Goal: Task Accomplishment & Management: Manage account settings

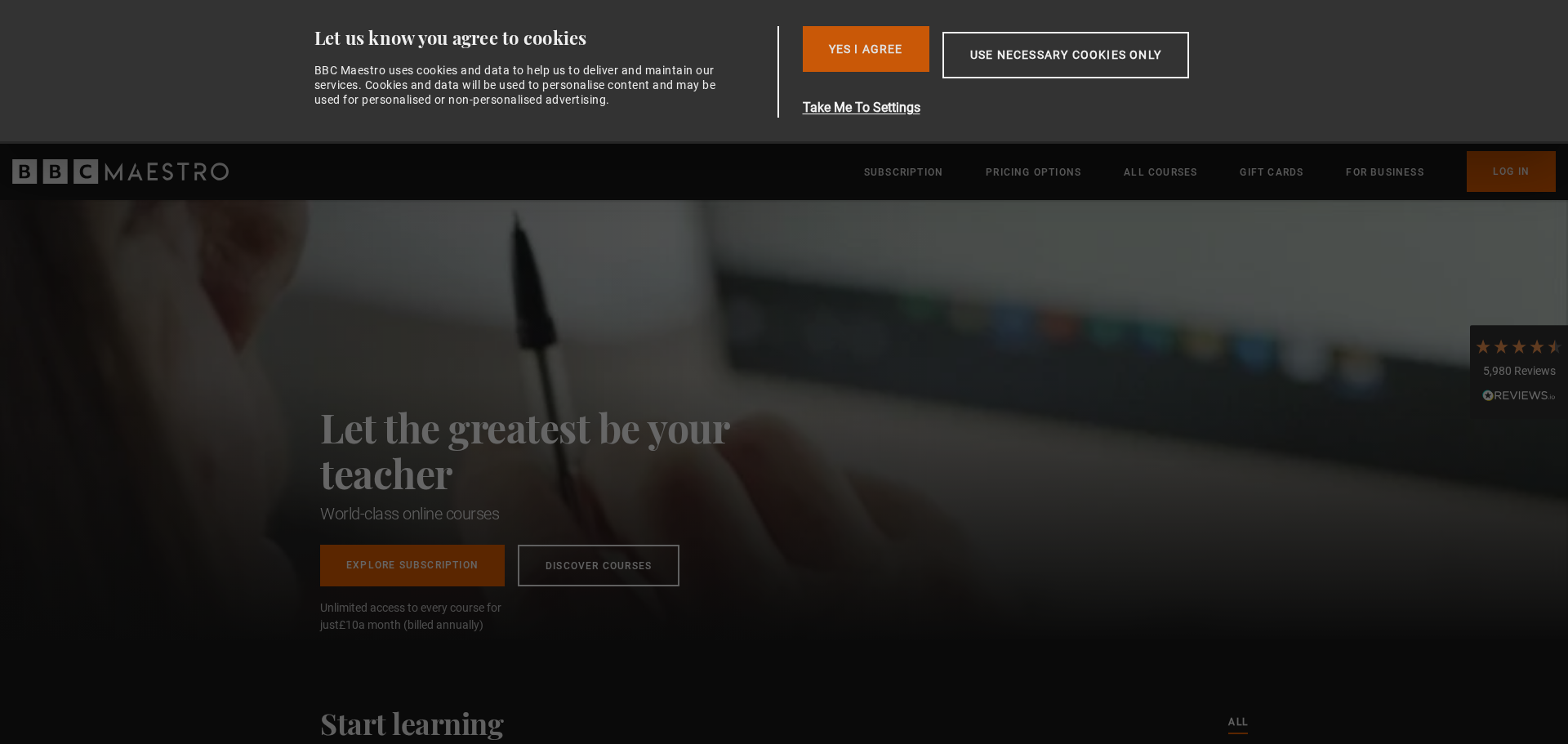
click at [830, 49] on button "Yes I Agree" at bounding box center [866, 49] width 127 height 46
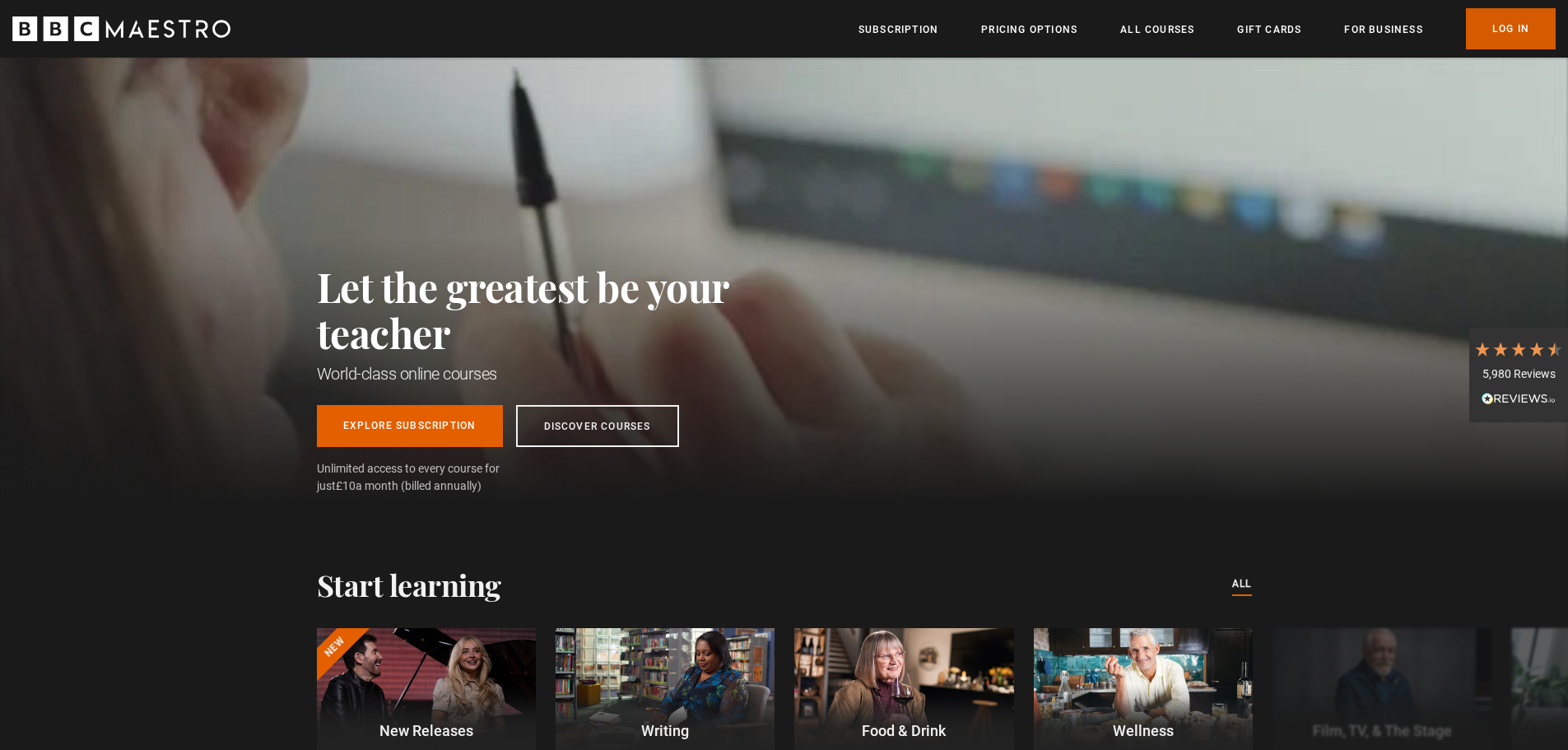
click at [1469, 20] on link "Log In" at bounding box center [1510, 29] width 89 height 41
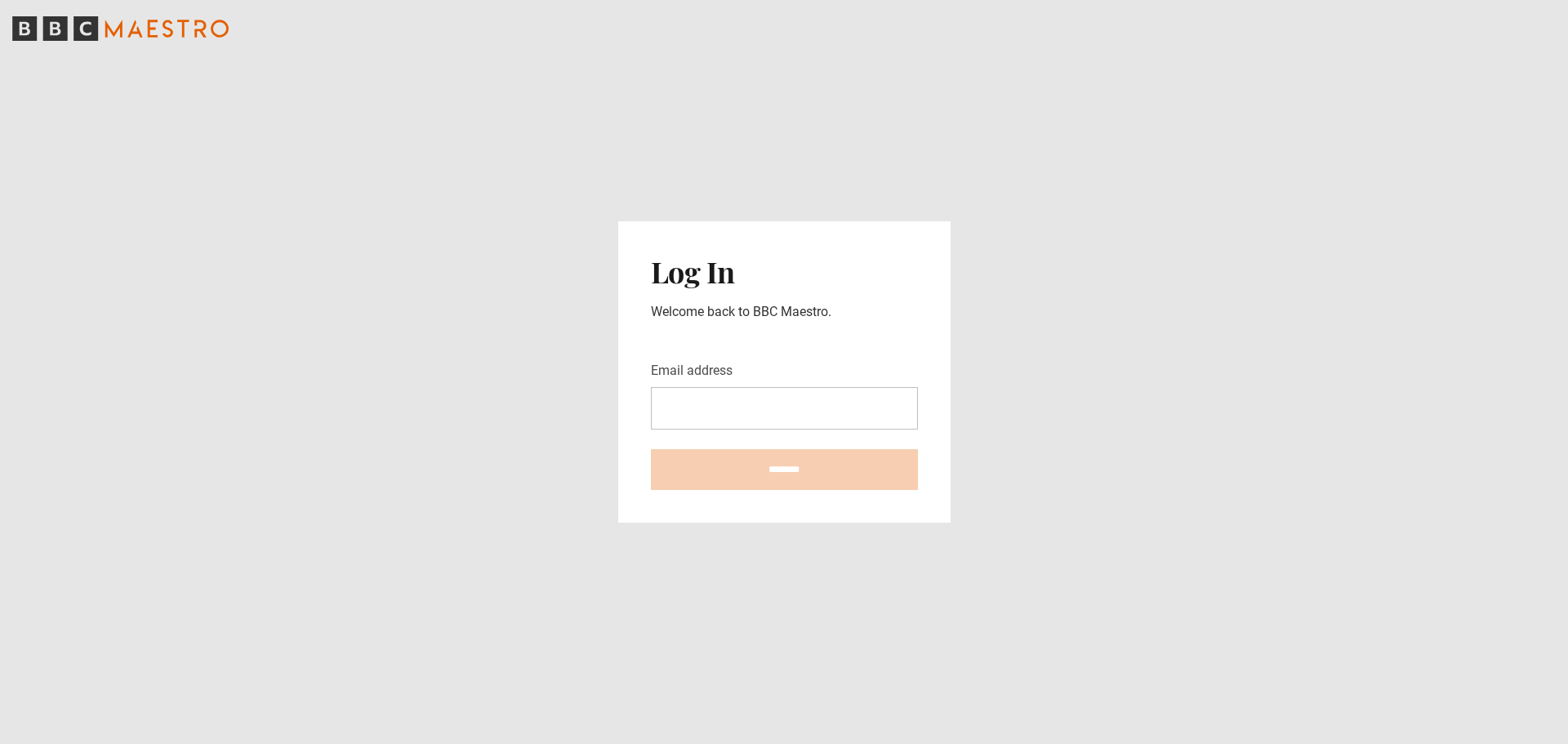
type input "**********"
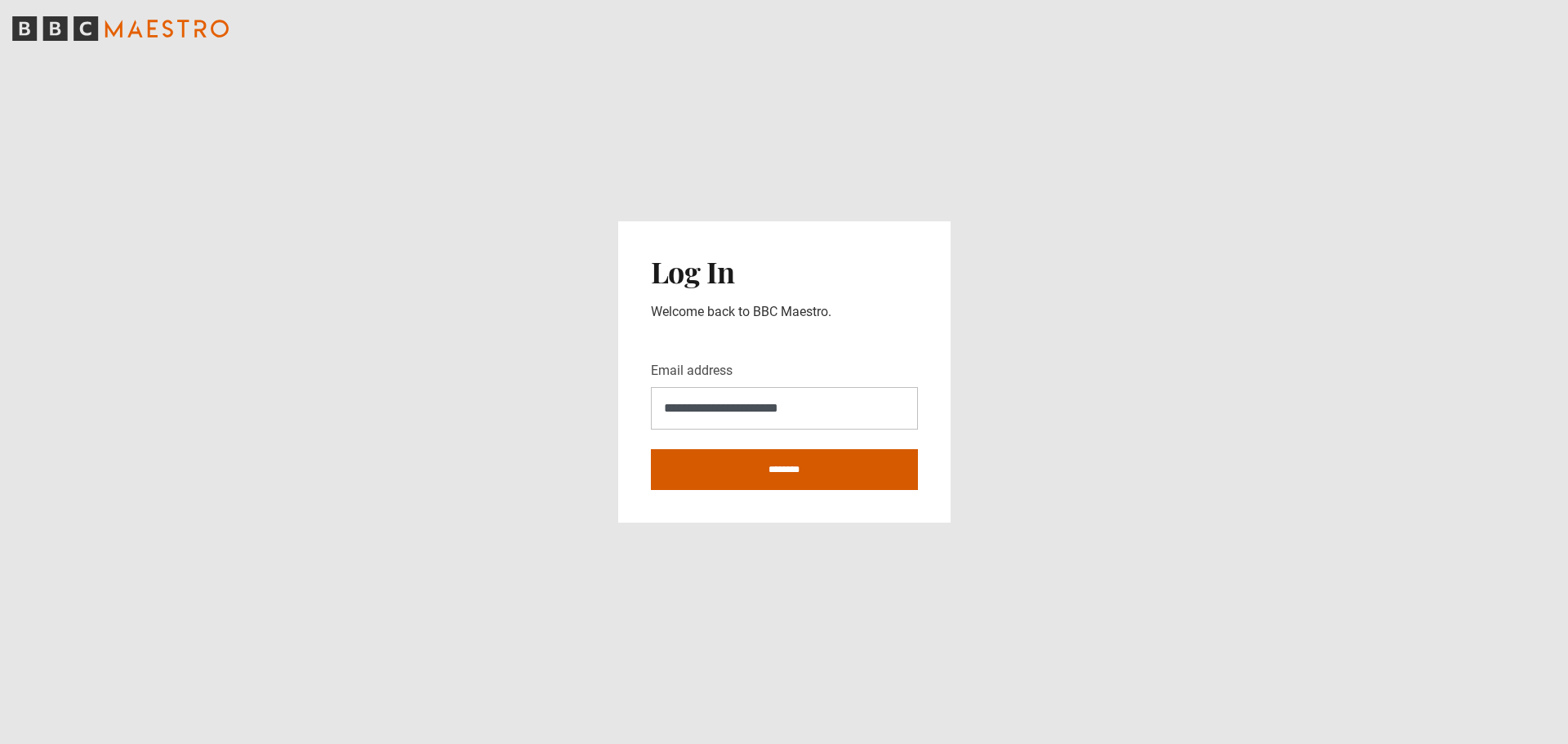
click at [761, 475] on input "********" at bounding box center [784, 470] width 267 height 41
type input "**********"
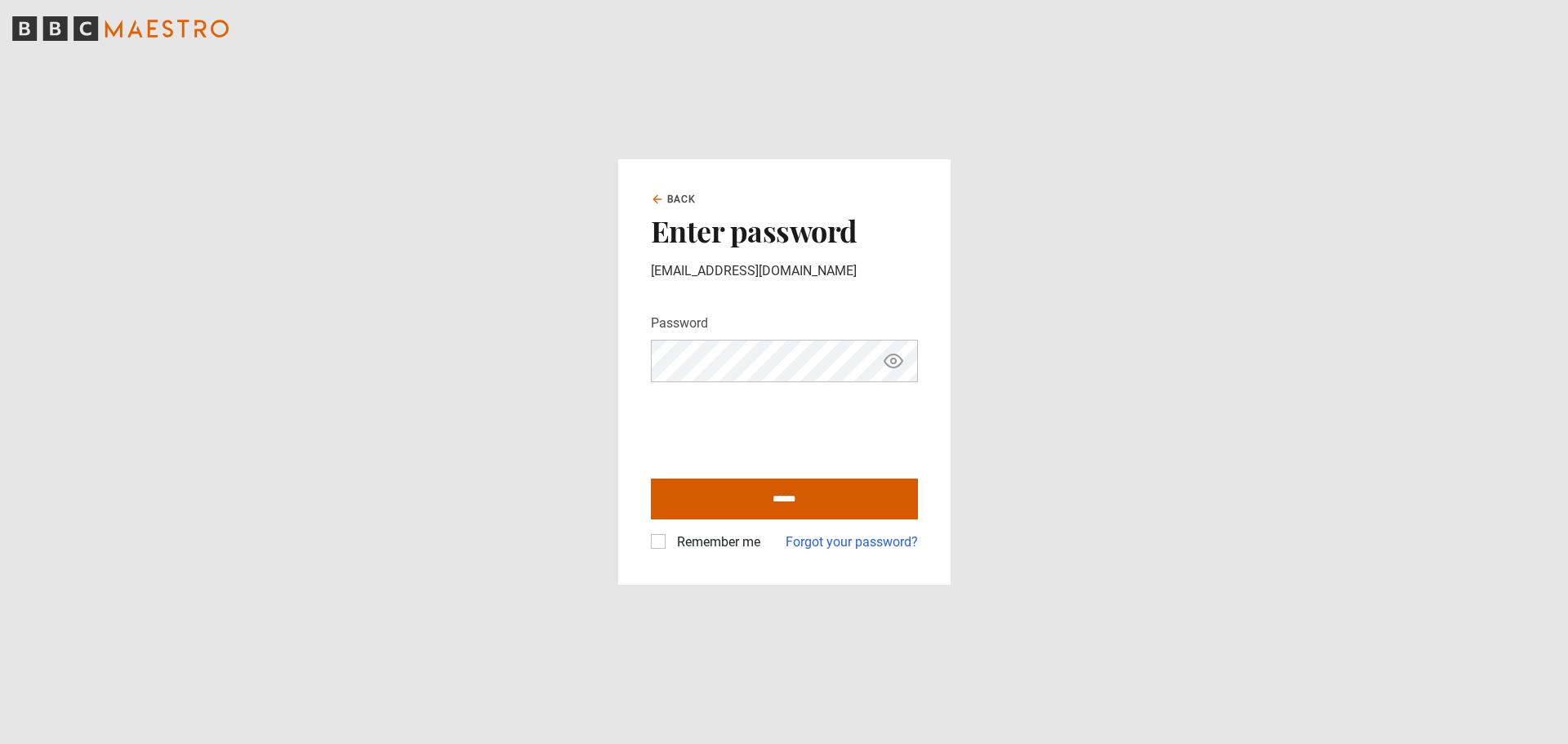
click at [725, 509] on input "******" at bounding box center [784, 499] width 267 height 41
type input "**********"
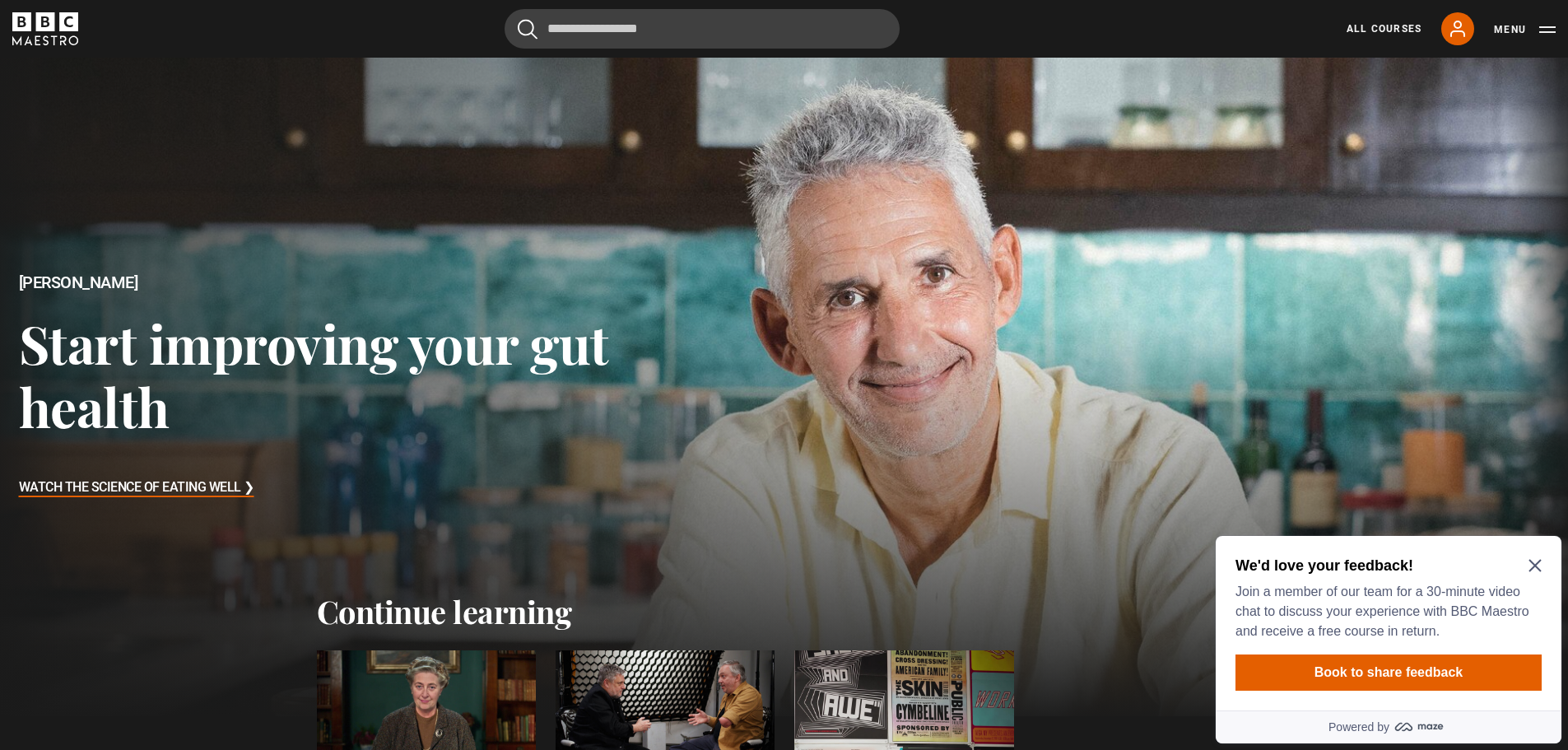
scroll to position [5139, 0]
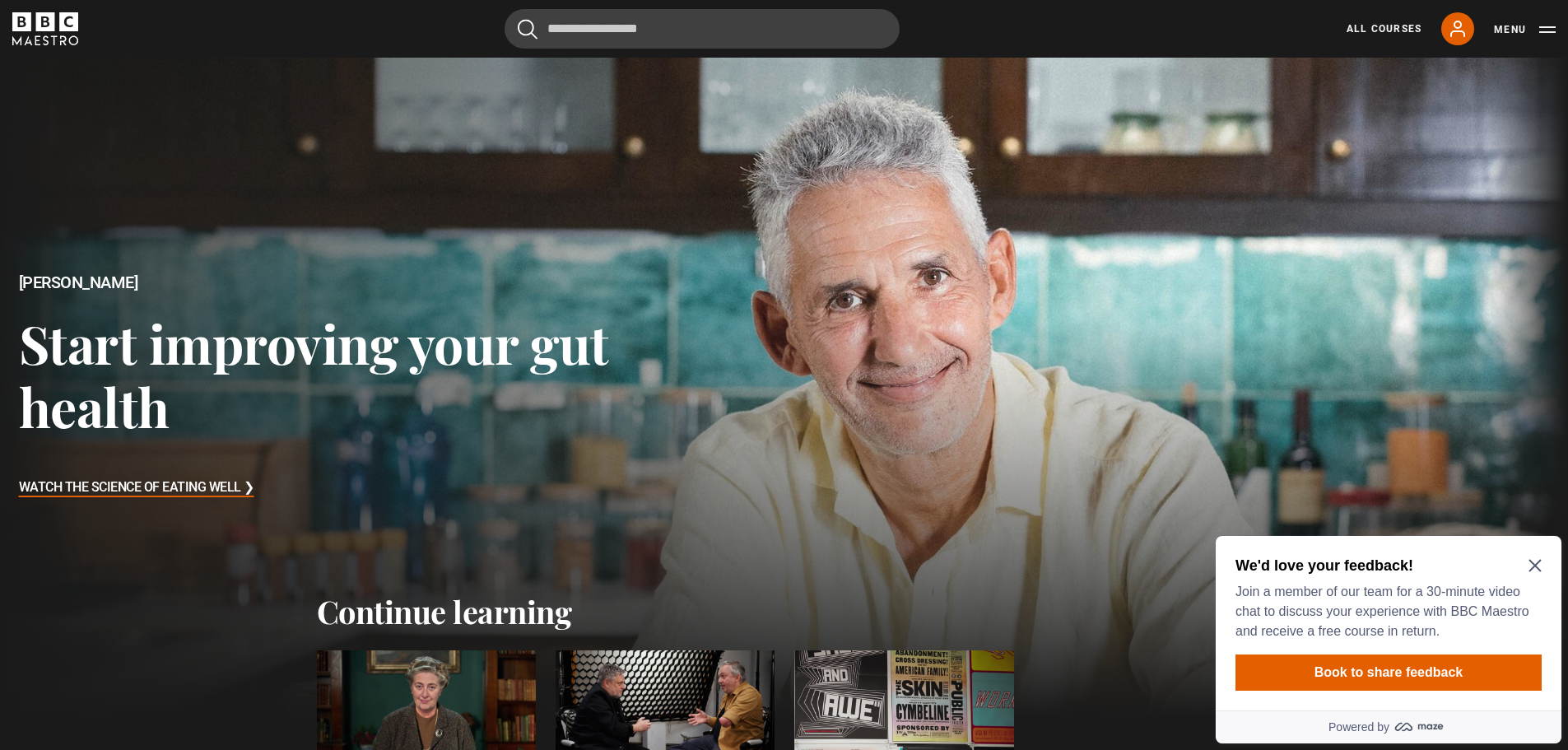
click at [1532, 560] on icon "Close Maze Prompt" at bounding box center [1534, 566] width 13 height 13
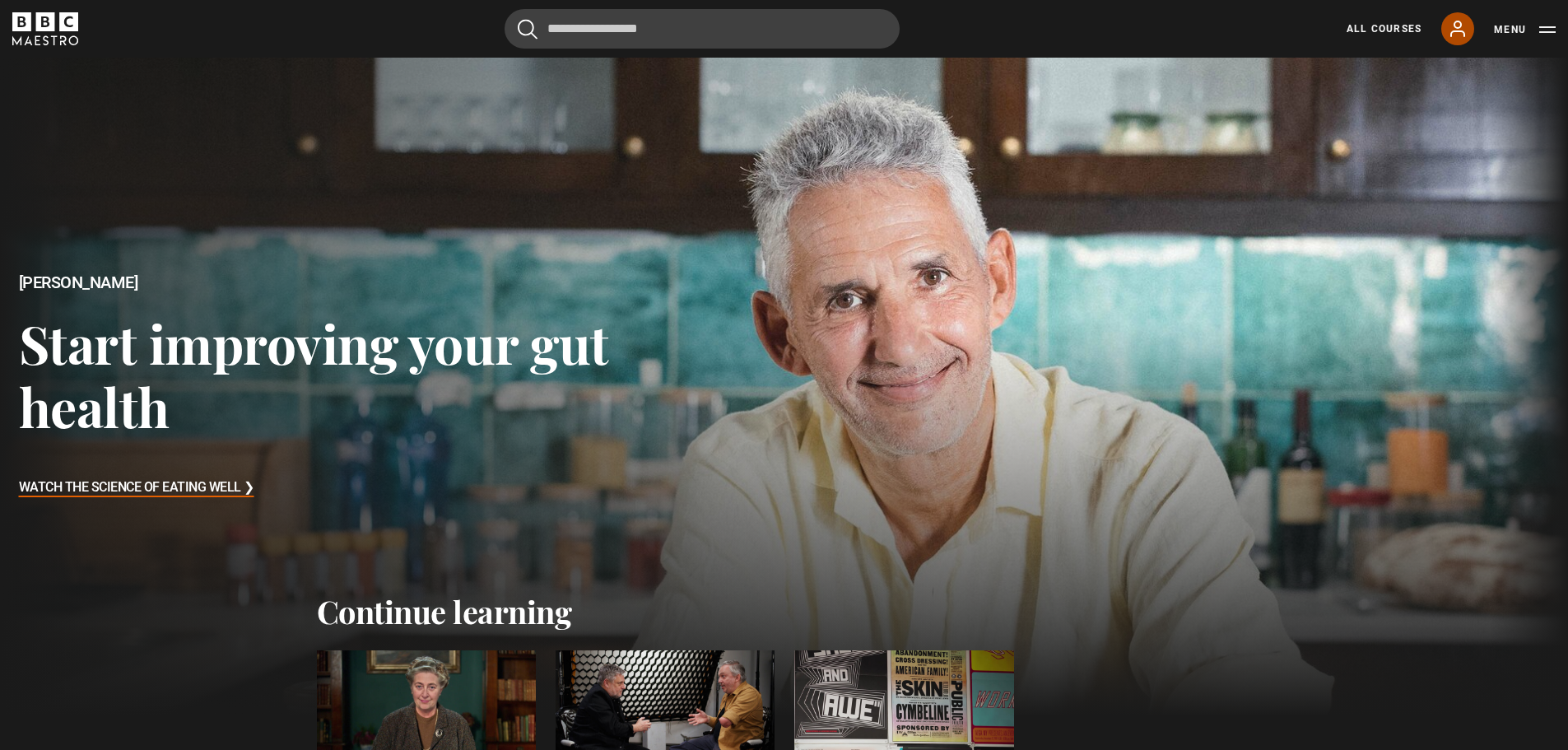
click at [1454, 22] on icon at bounding box center [1457, 29] width 20 height 20
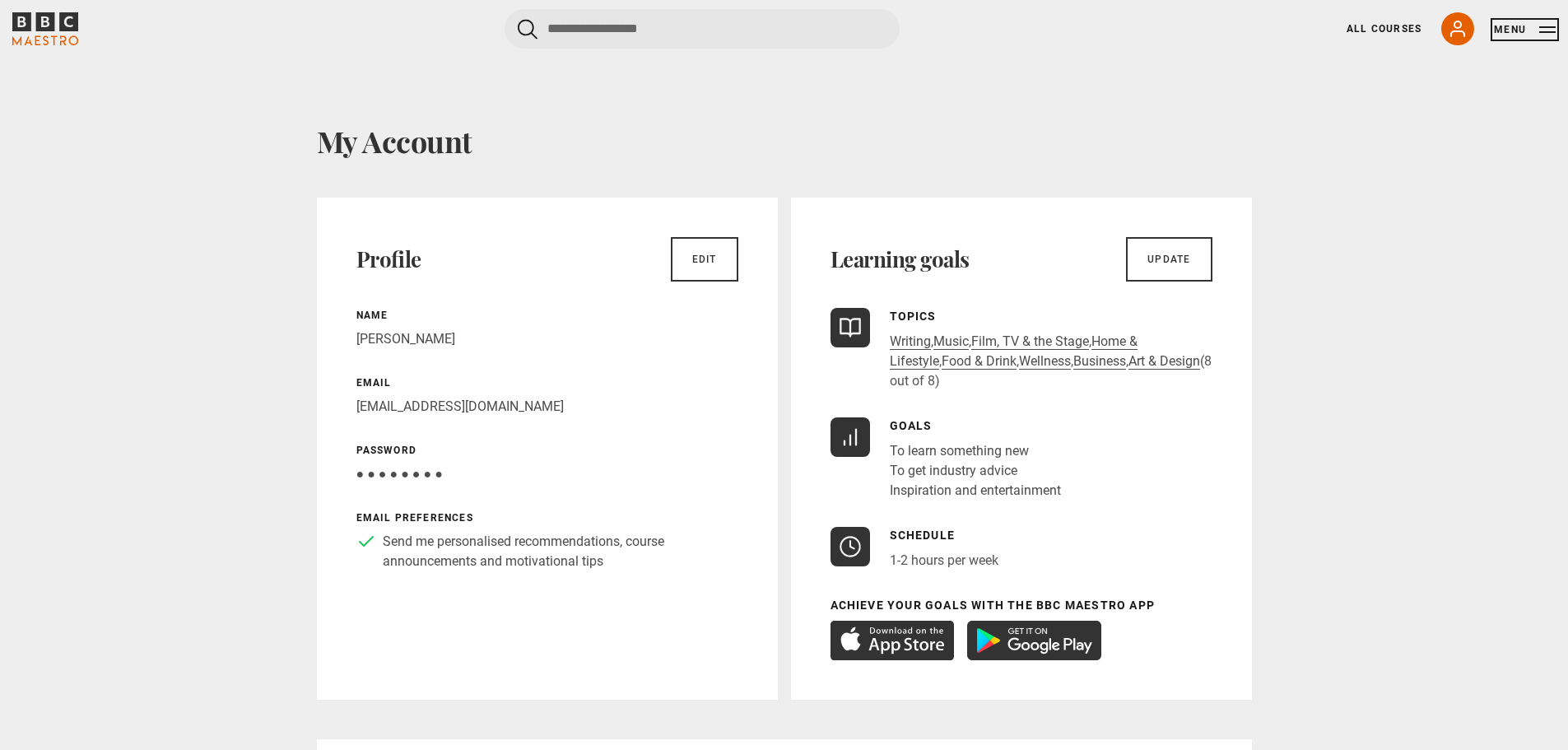
click at [1520, 29] on button "Menu" at bounding box center [1524, 30] width 62 height 16
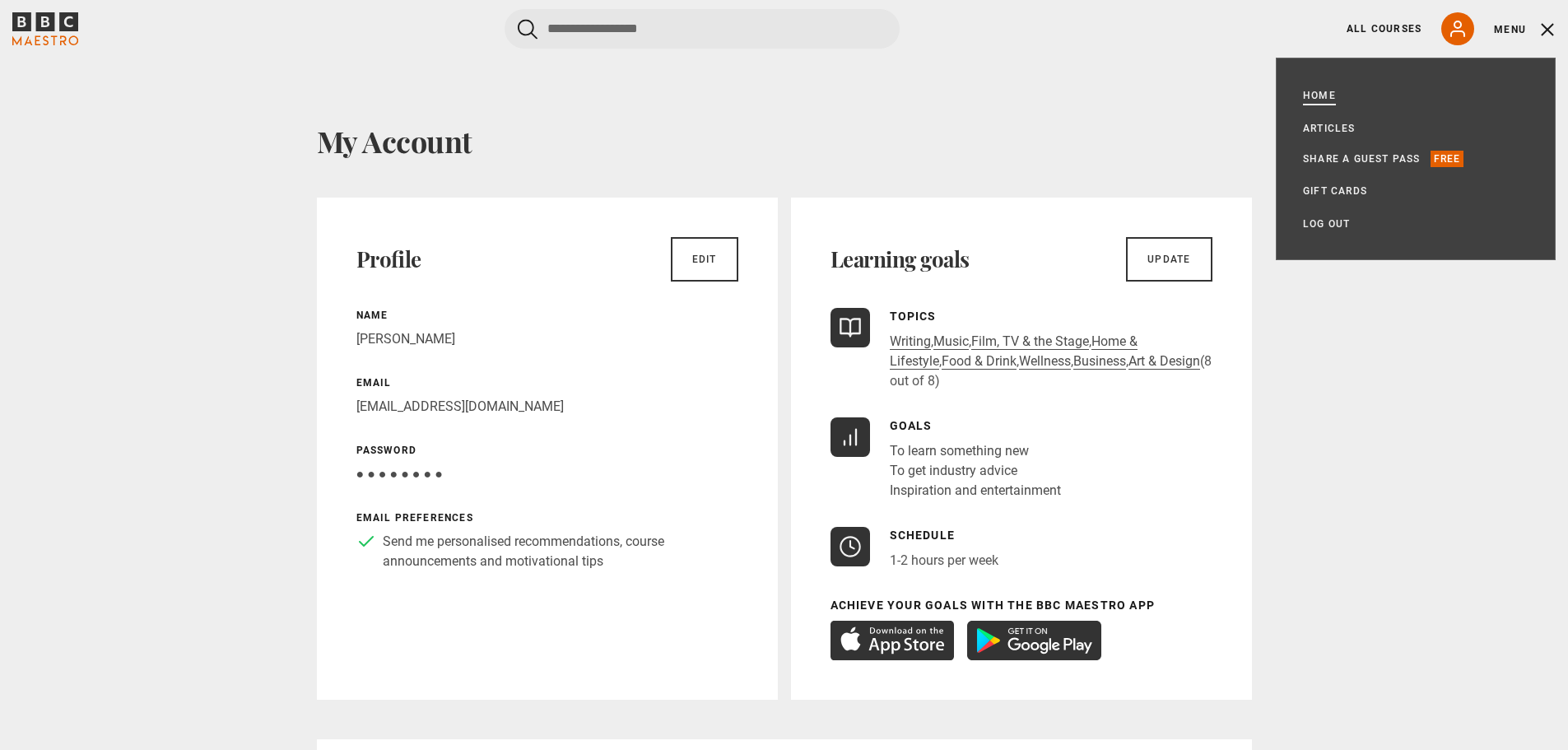
click at [1318, 95] on link "Home" at bounding box center [1318, 96] width 33 height 16
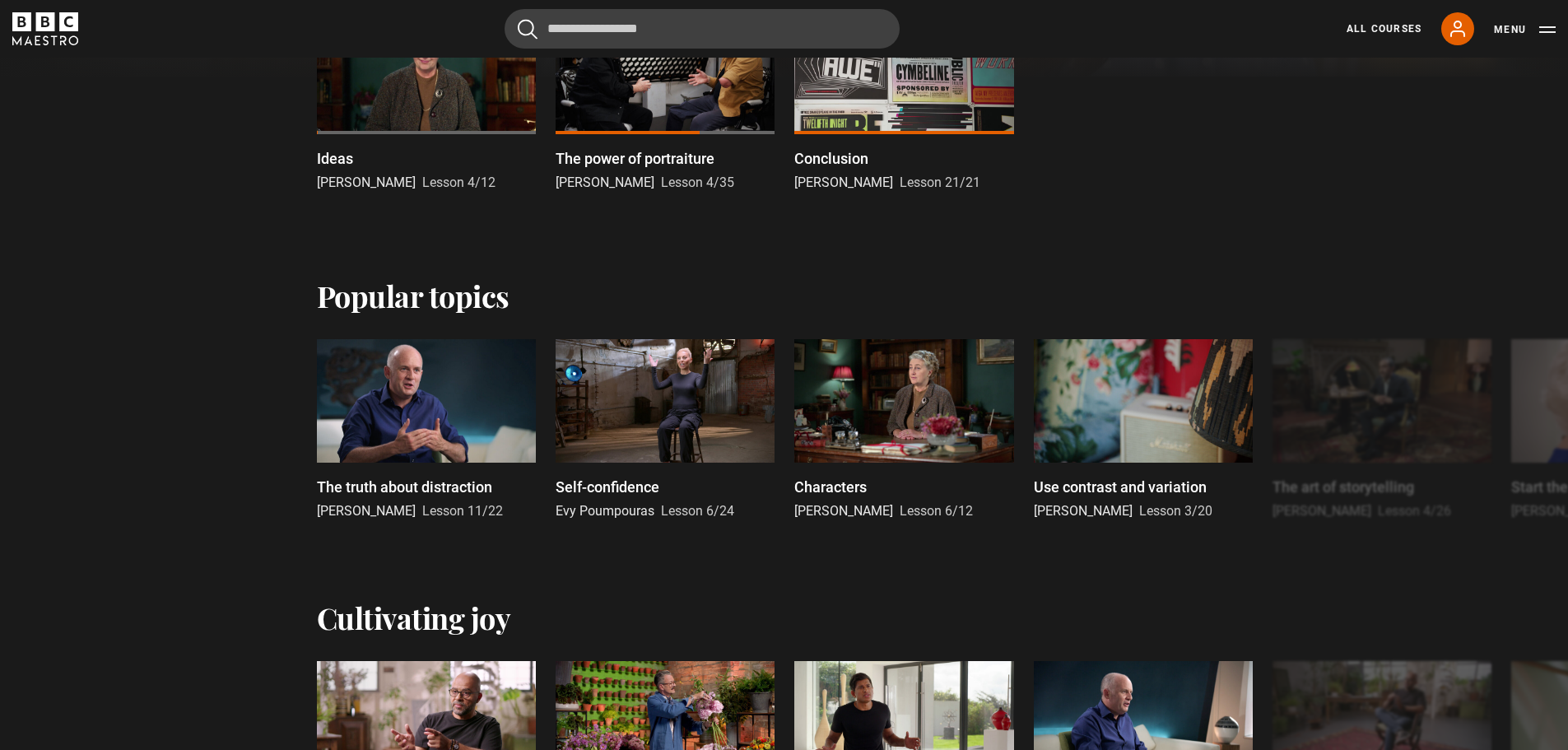
scroll to position [412, 0]
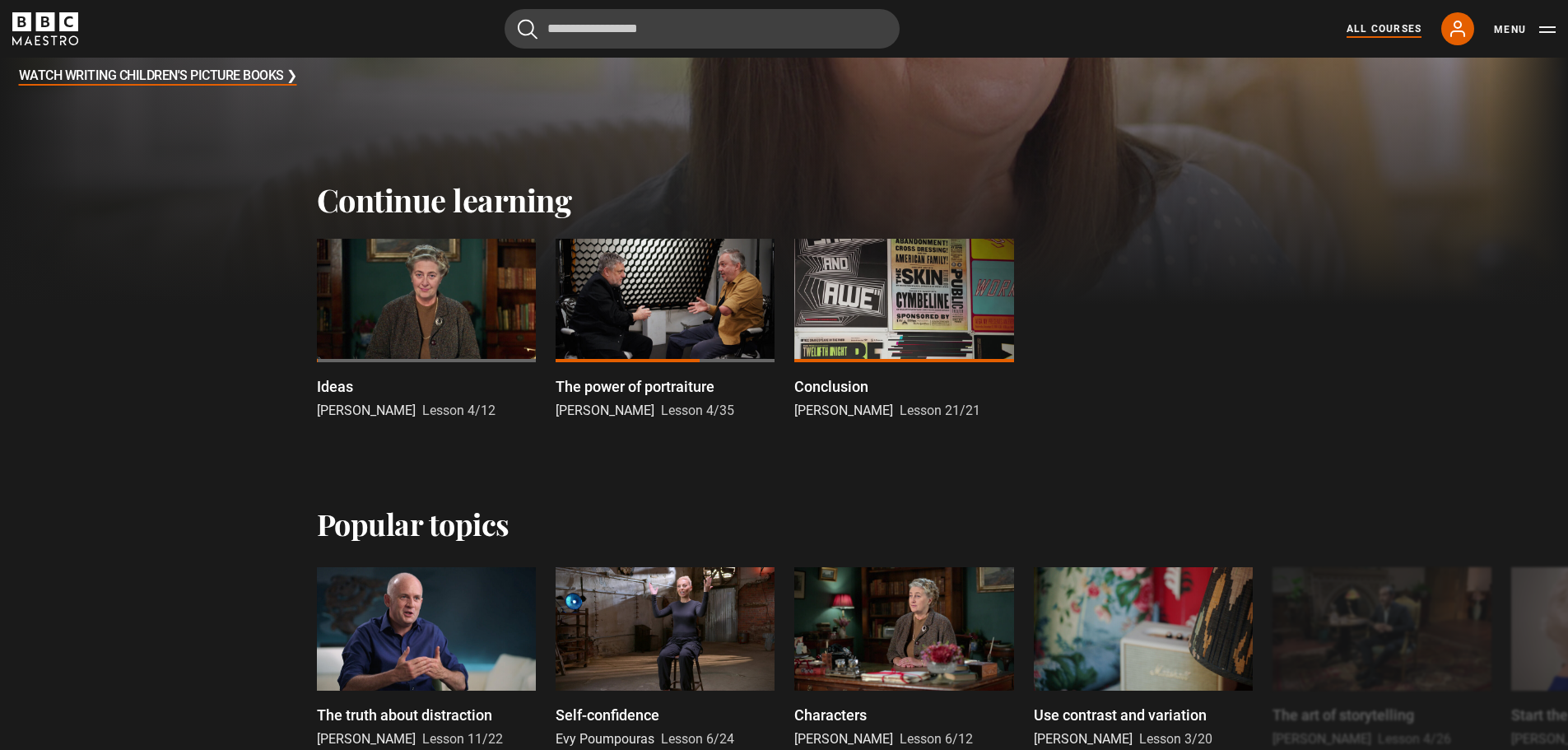
click at [1353, 27] on link "All Courses" at bounding box center [1384, 29] width 75 height 15
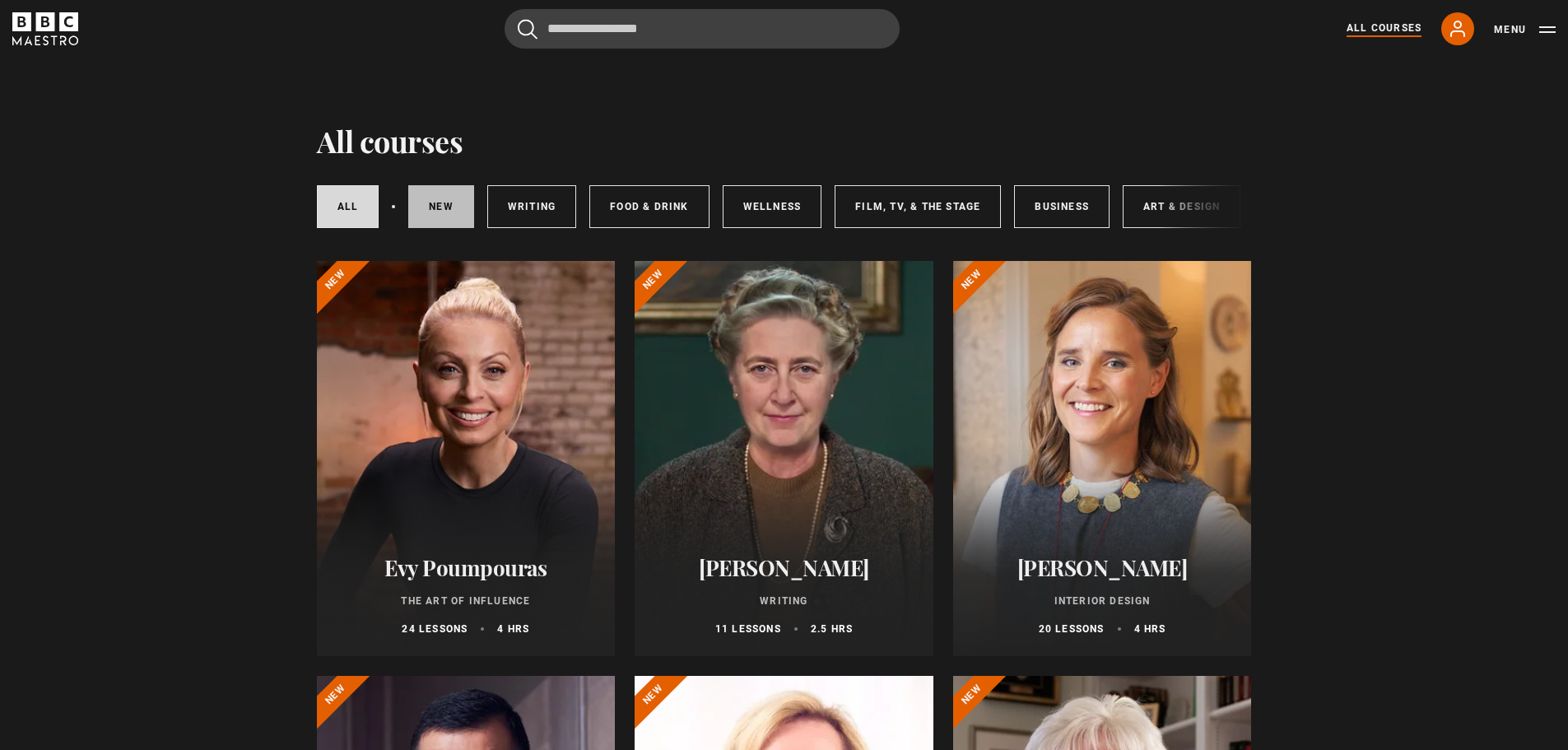
click at [441, 209] on link "New courses" at bounding box center [441, 207] width 66 height 43
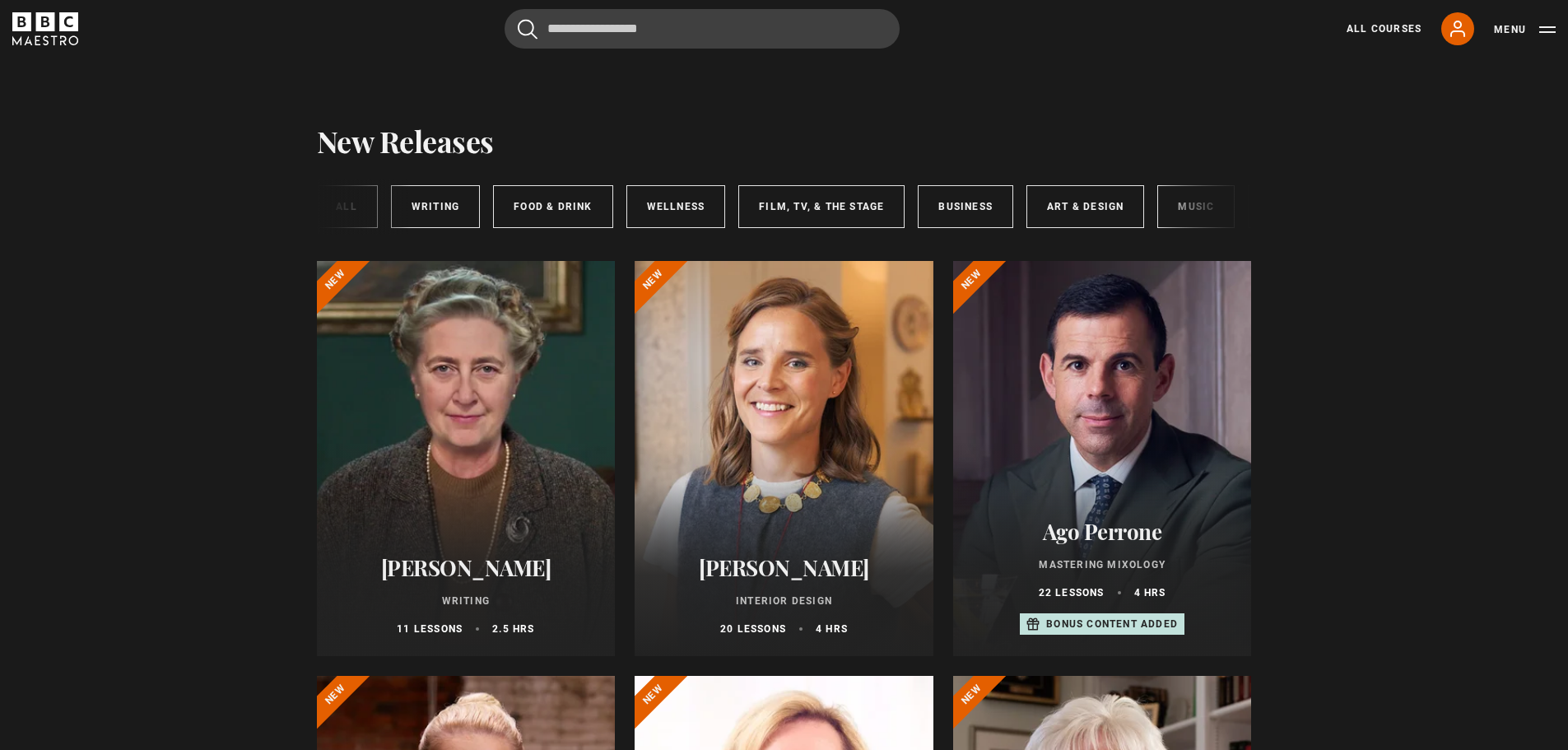
scroll to position [0, 199]
click at [940, 199] on link "Art & Design" at bounding box center [983, 207] width 118 height 43
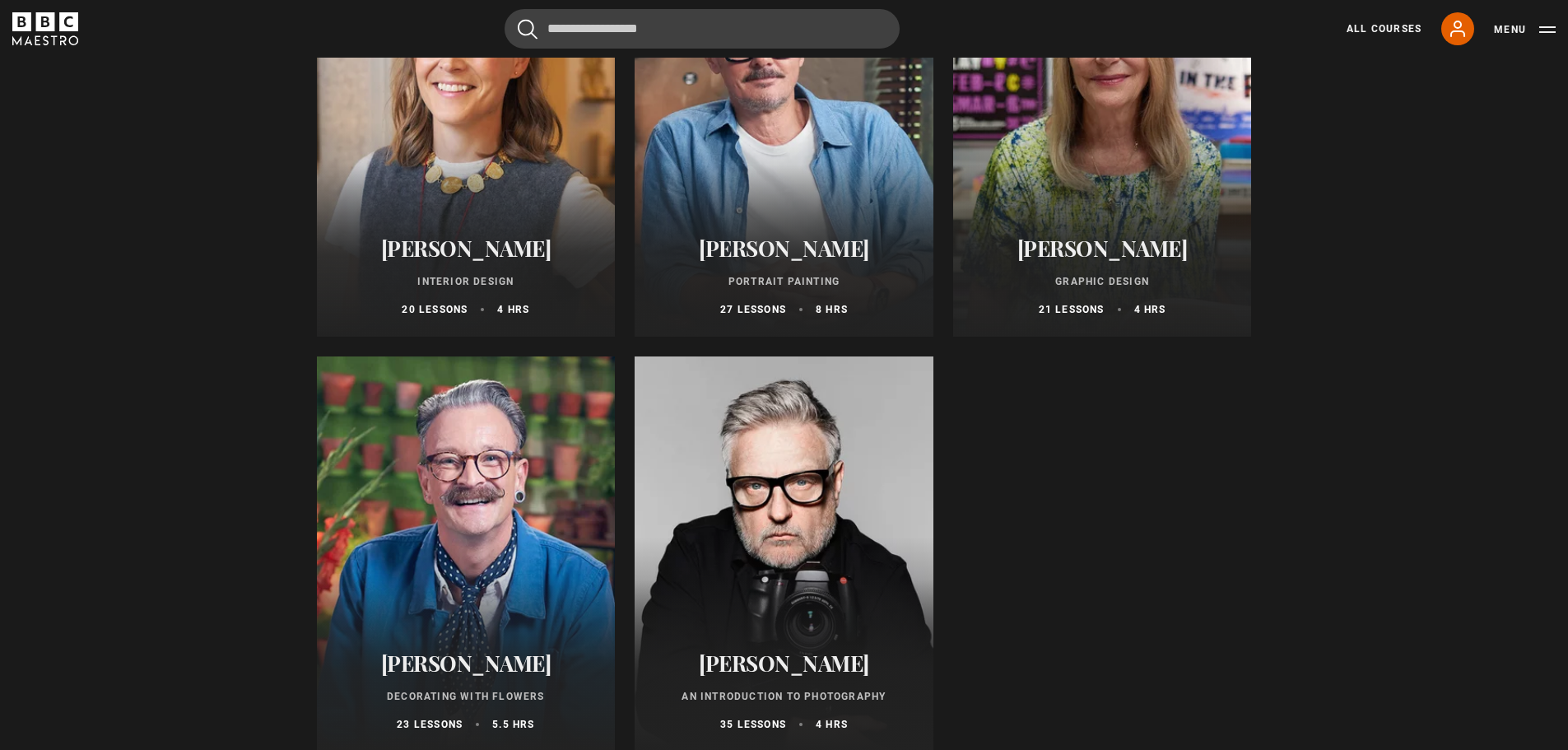
scroll to position [329, 0]
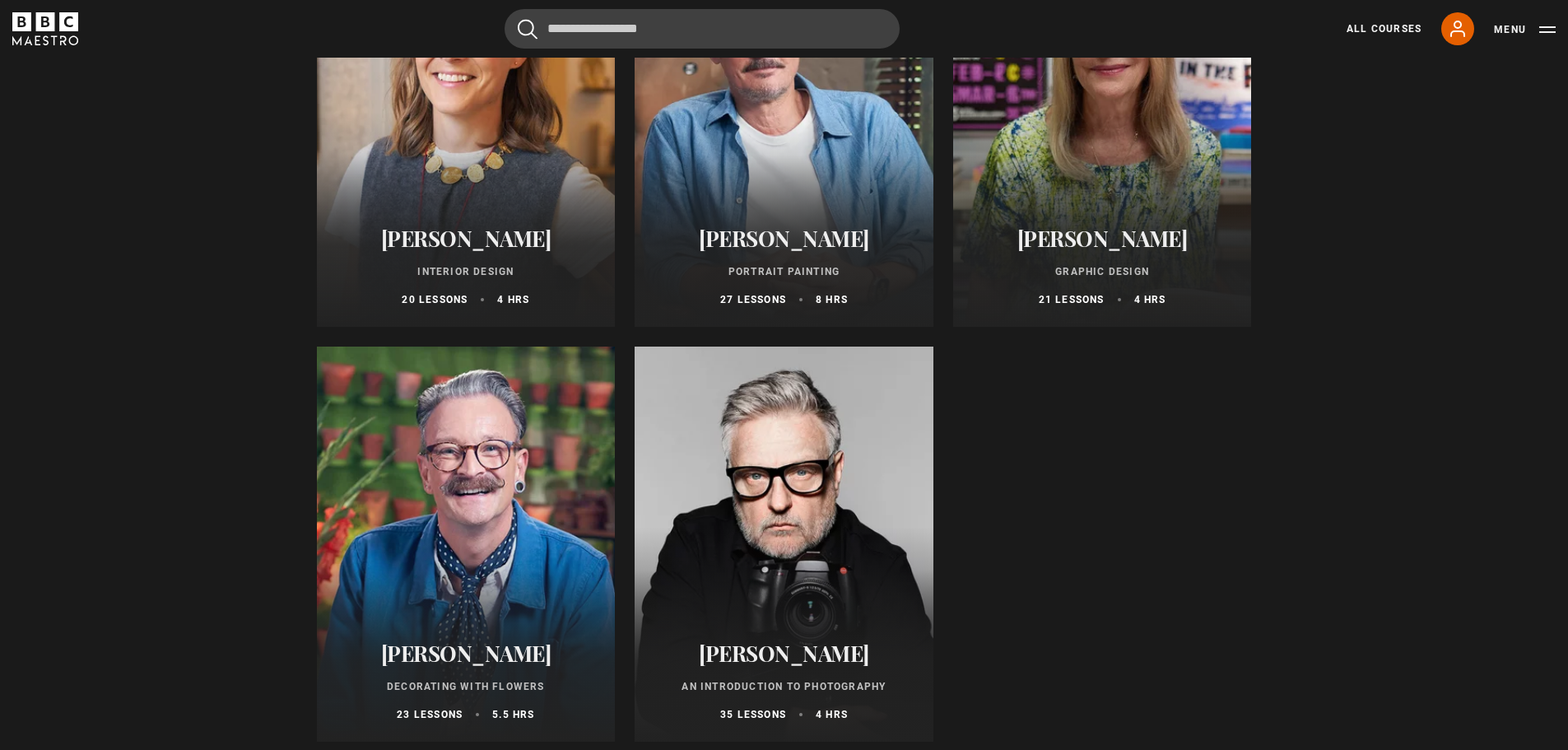
click at [733, 231] on div "[PERSON_NAME] Portrait Painting 27 lessons 8 hrs" at bounding box center [784, 266] width 299 height 121
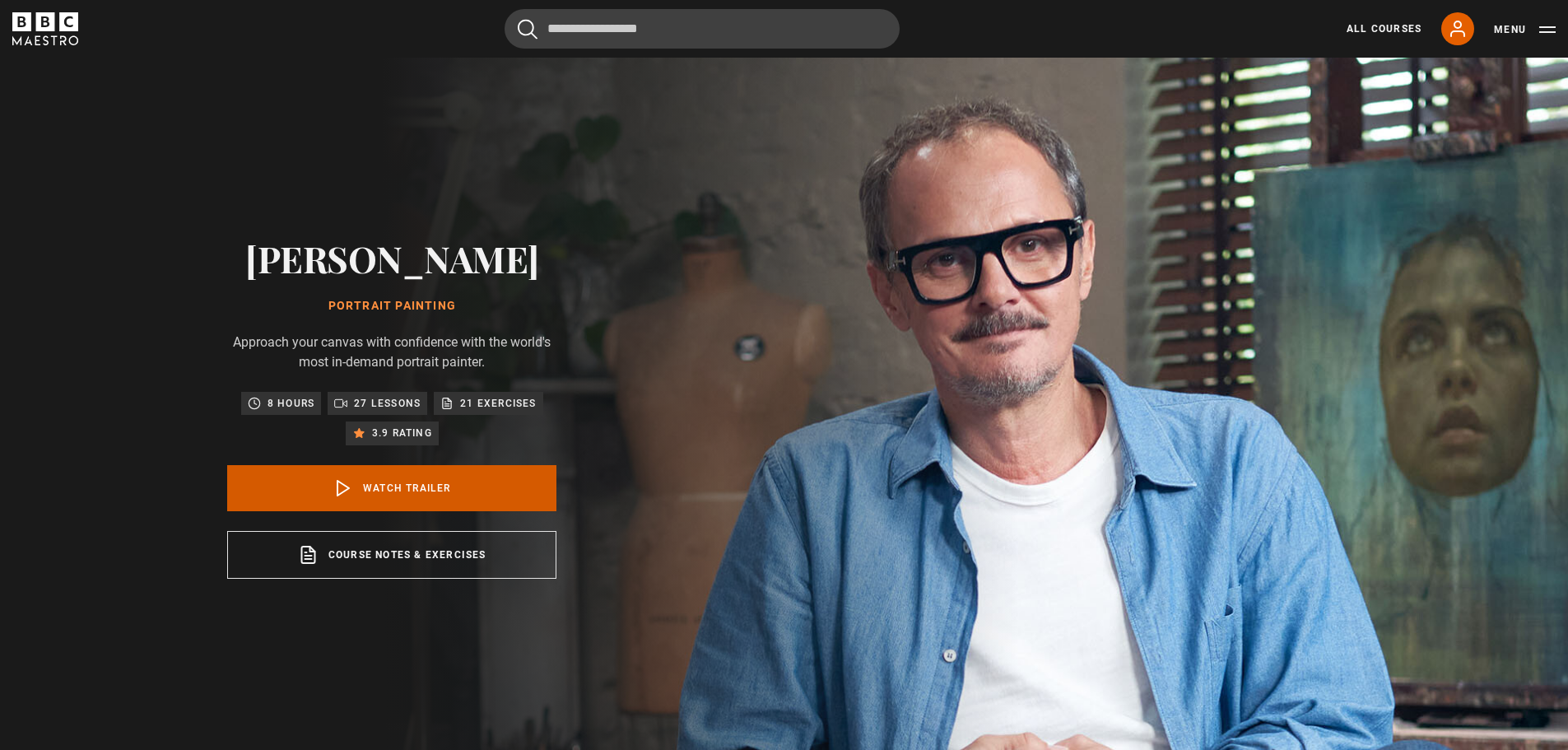
click at [390, 493] on link "Watch Trailer" at bounding box center [392, 489] width 329 height 47
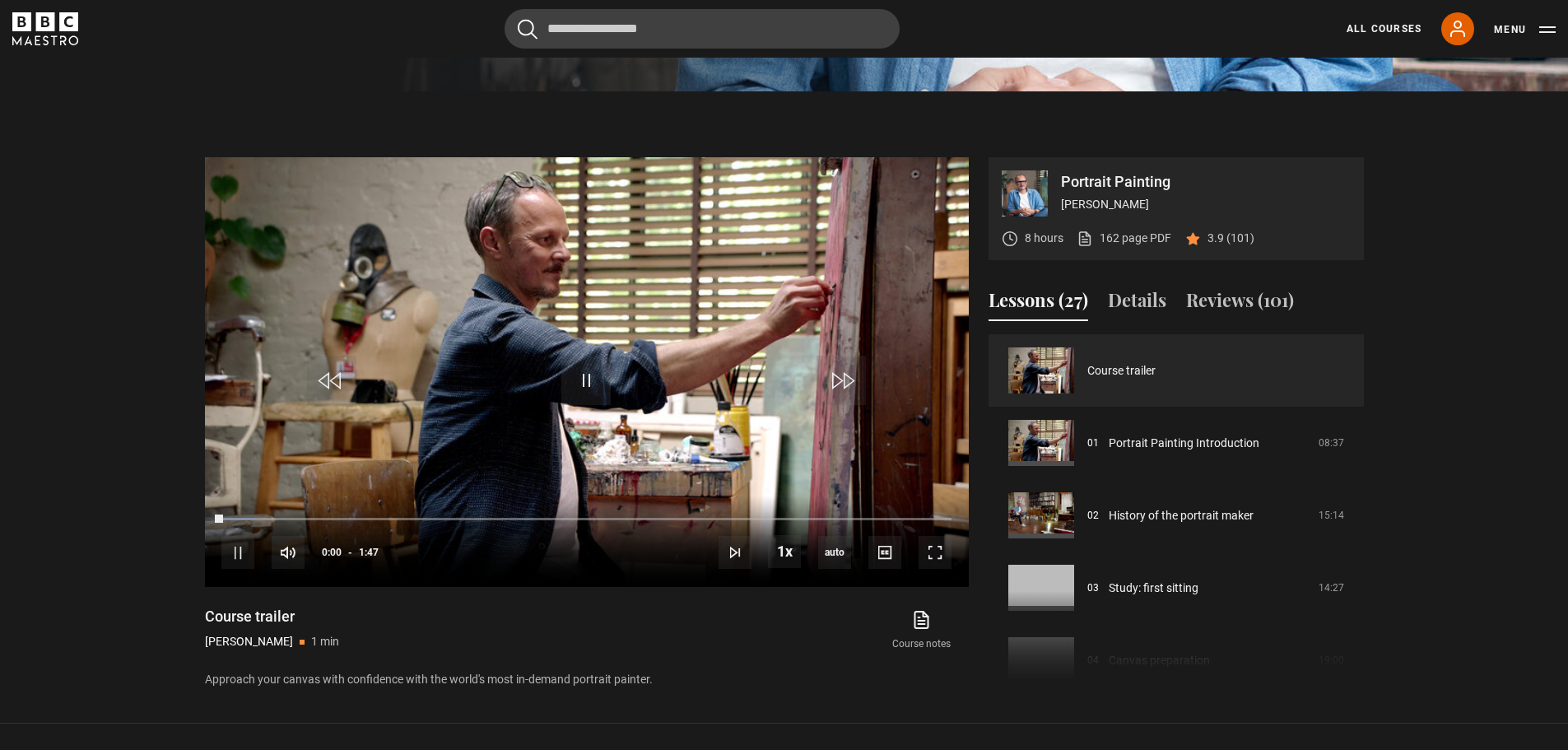
scroll to position [758, 0]
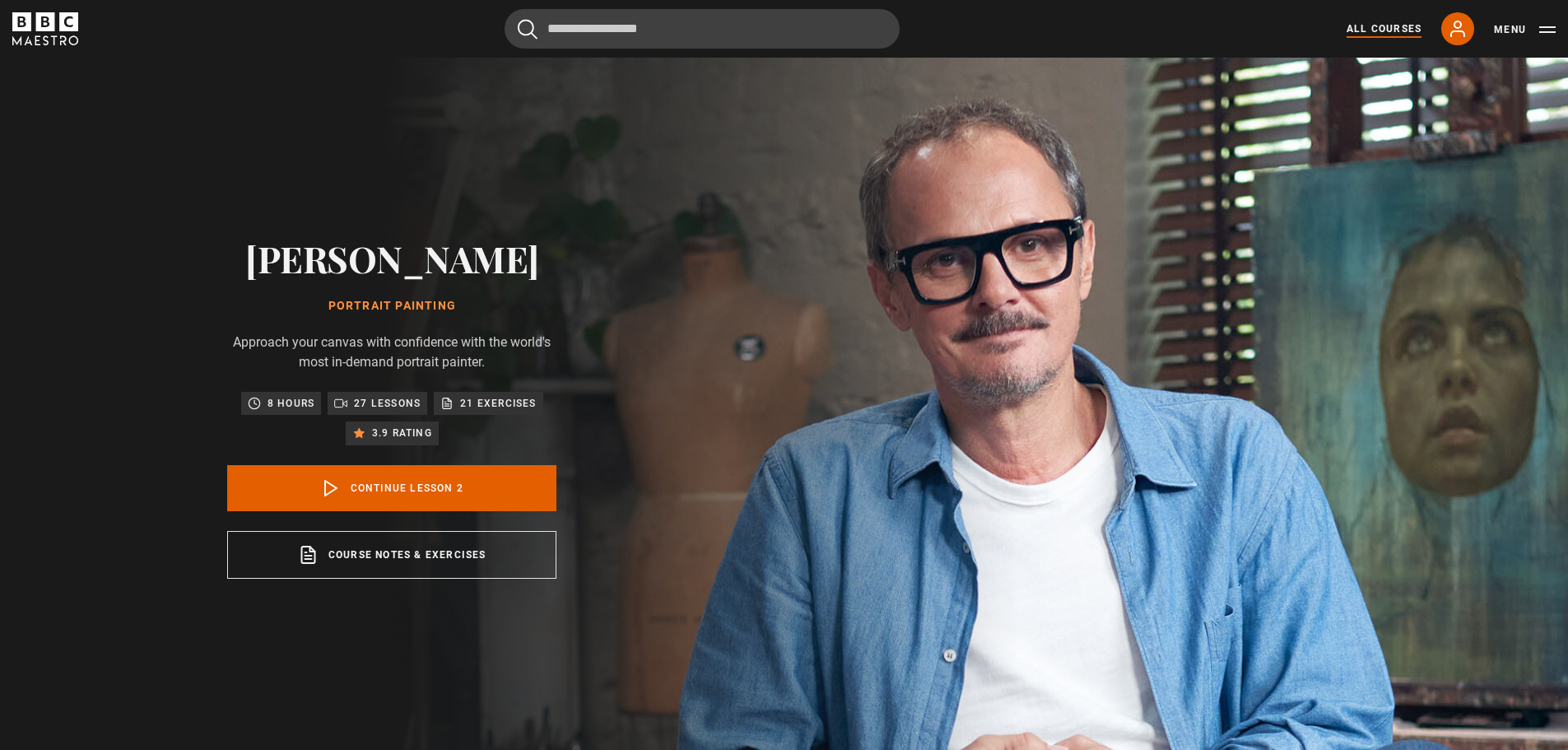
click at [1397, 29] on link "All Courses" at bounding box center [1384, 29] width 75 height 15
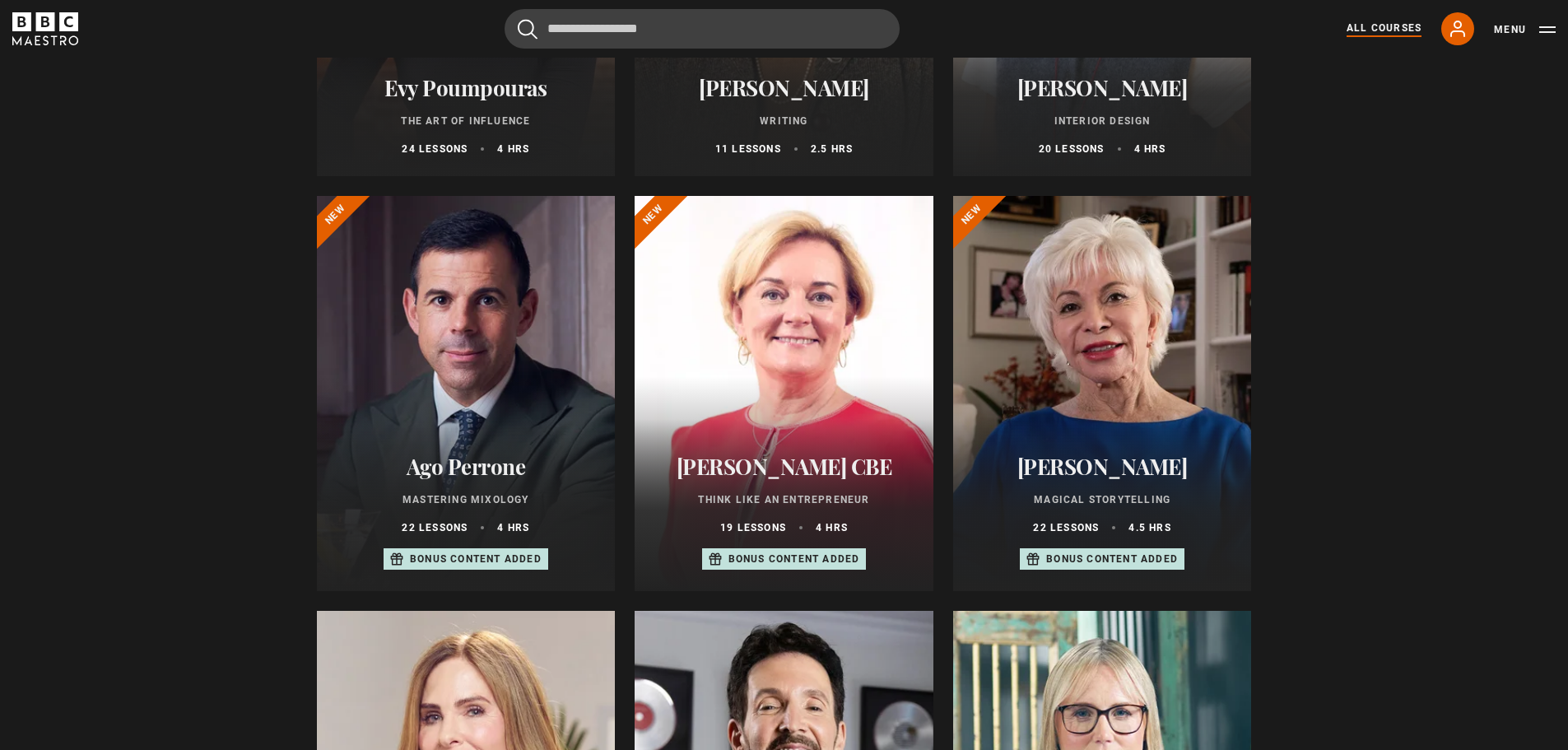
scroll to position [494, 0]
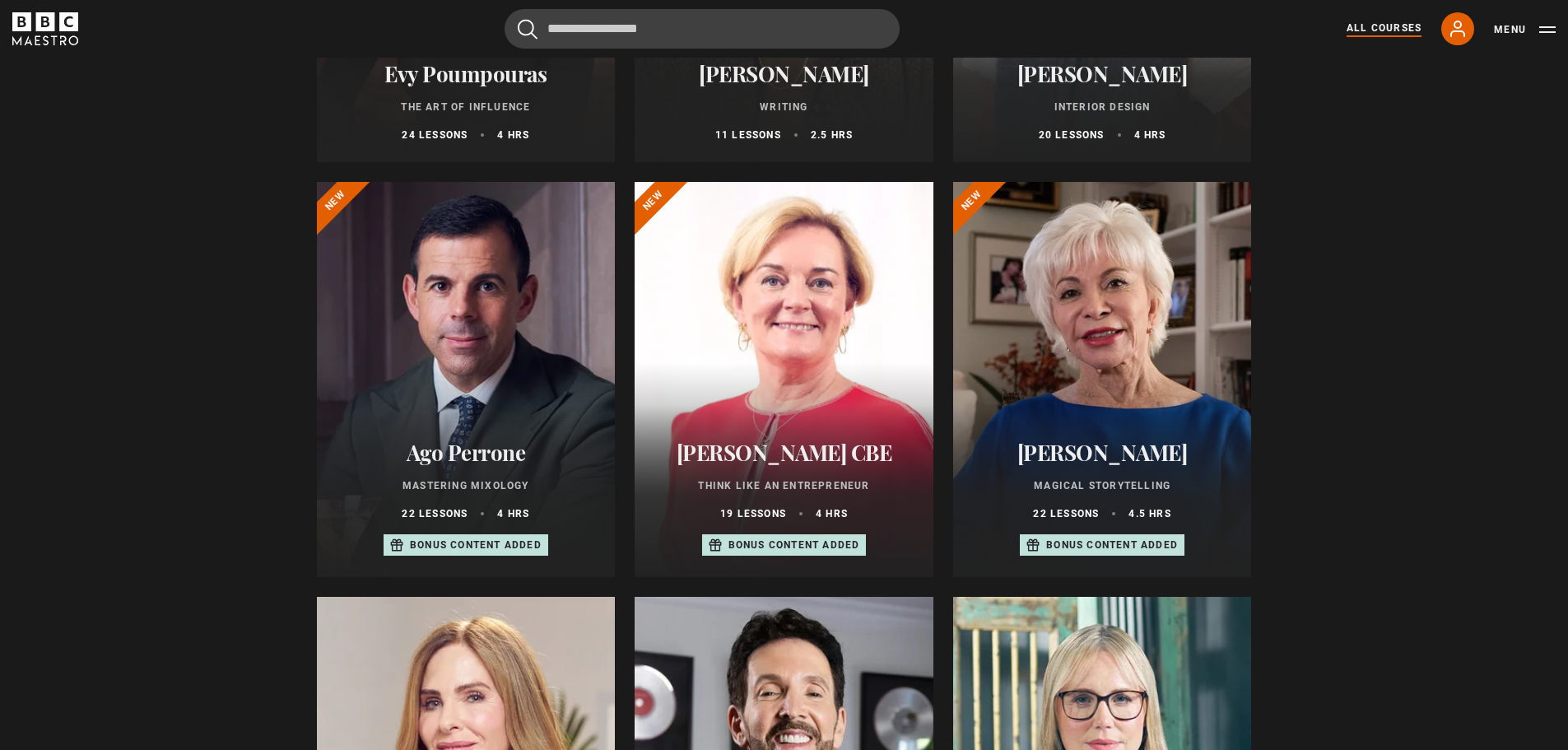
click at [1081, 357] on div at bounding box center [1102, 379] width 299 height 396
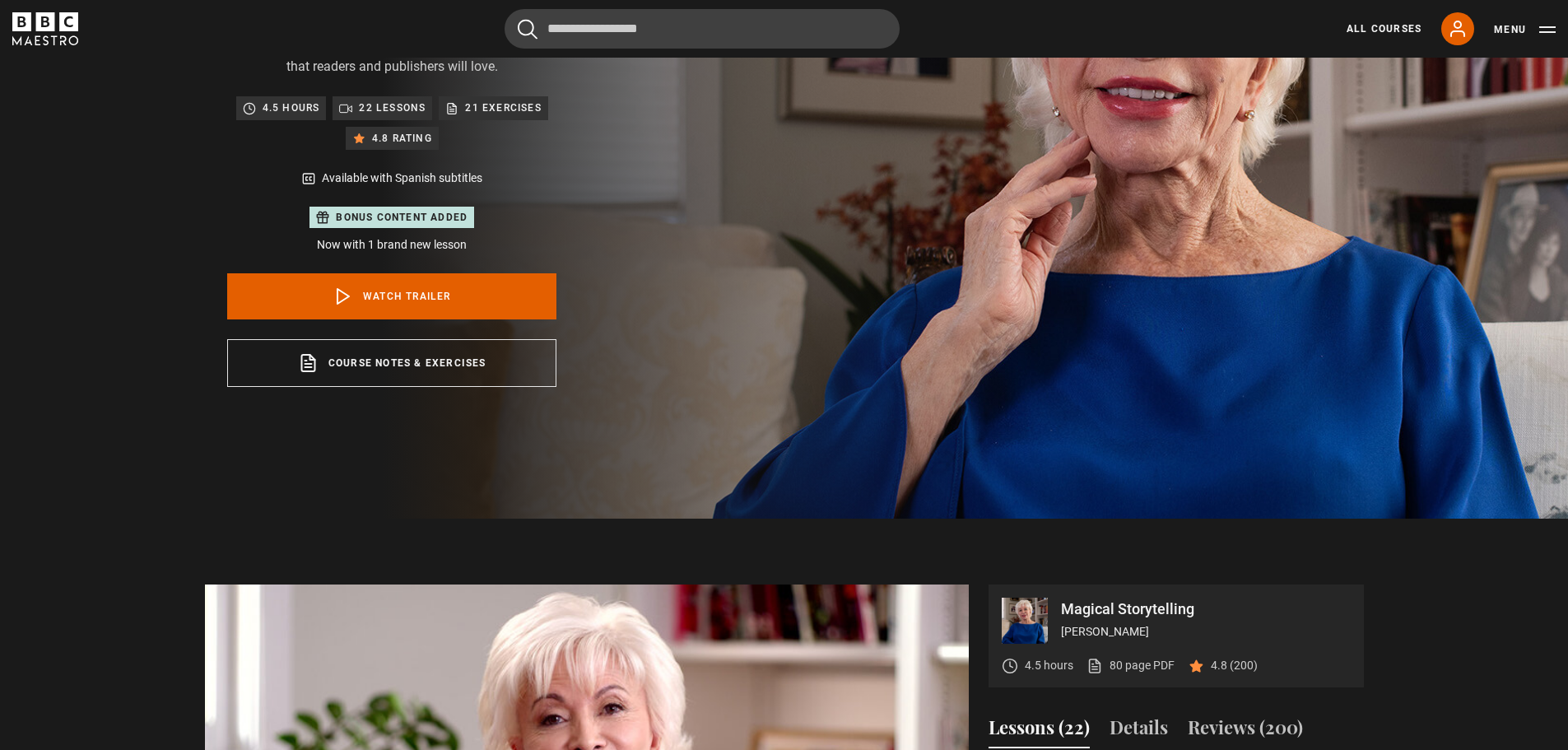
scroll to position [329, 0]
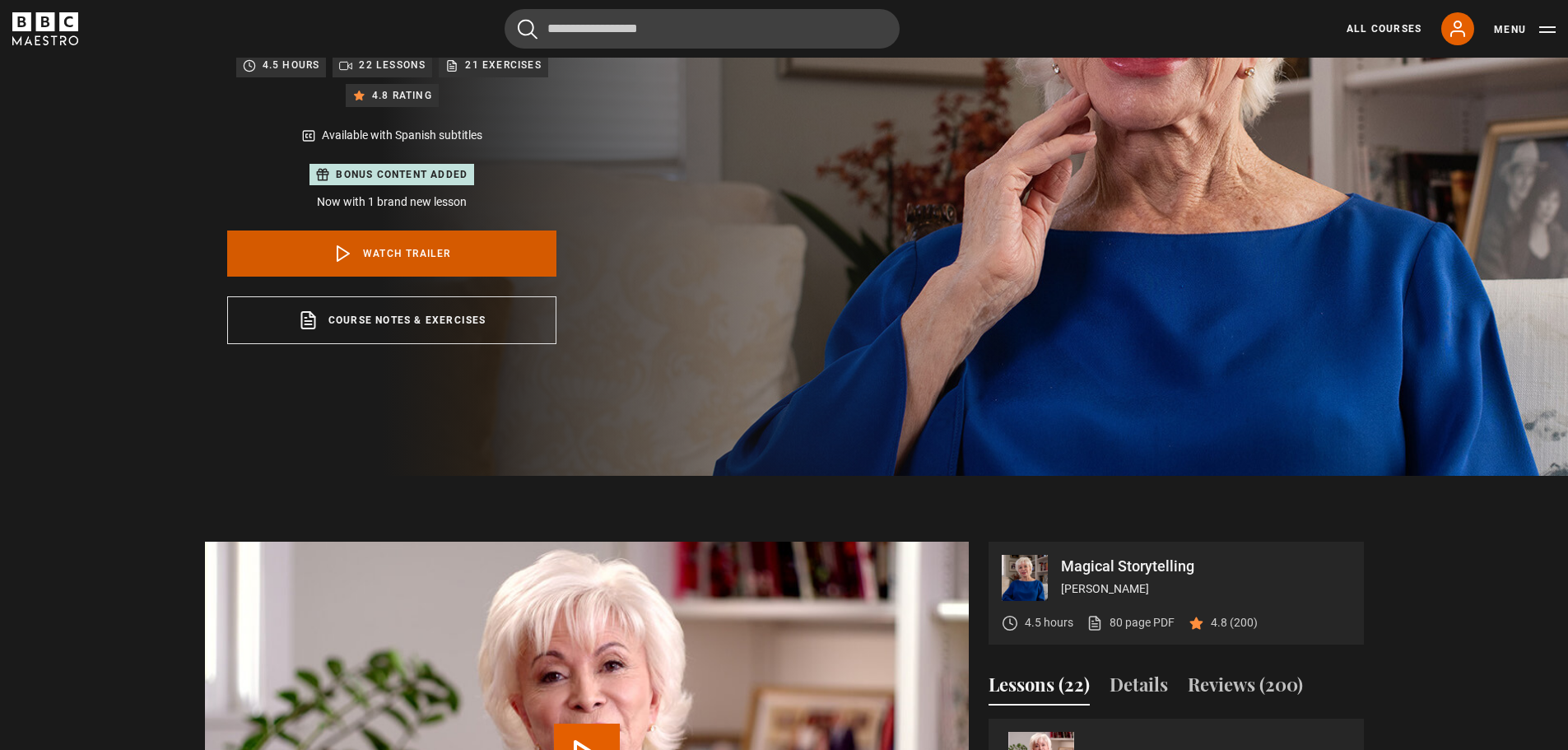
click at [376, 247] on link "Watch Trailer" at bounding box center [392, 254] width 329 height 47
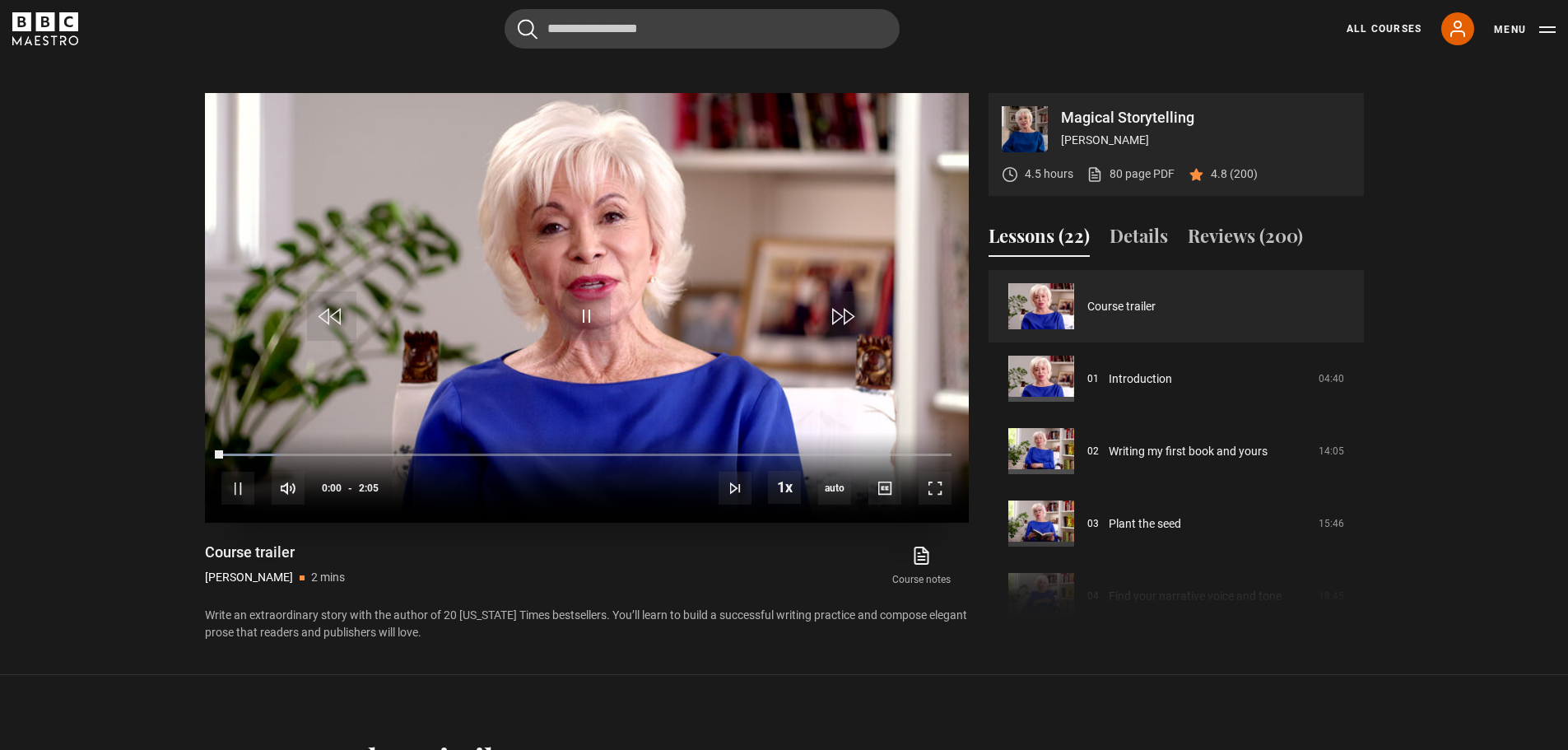
scroll to position [805, 0]
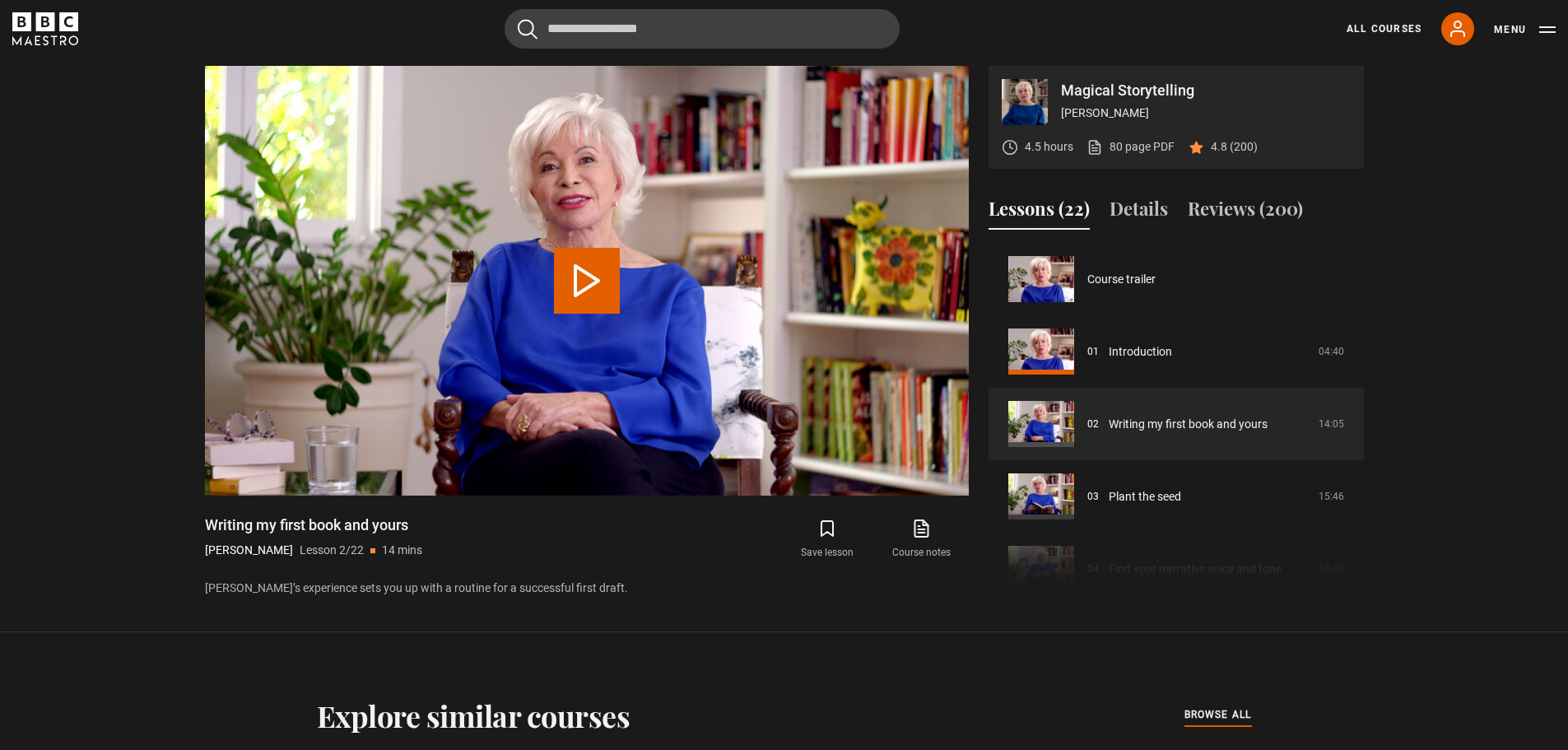
scroll to position [72, 0]
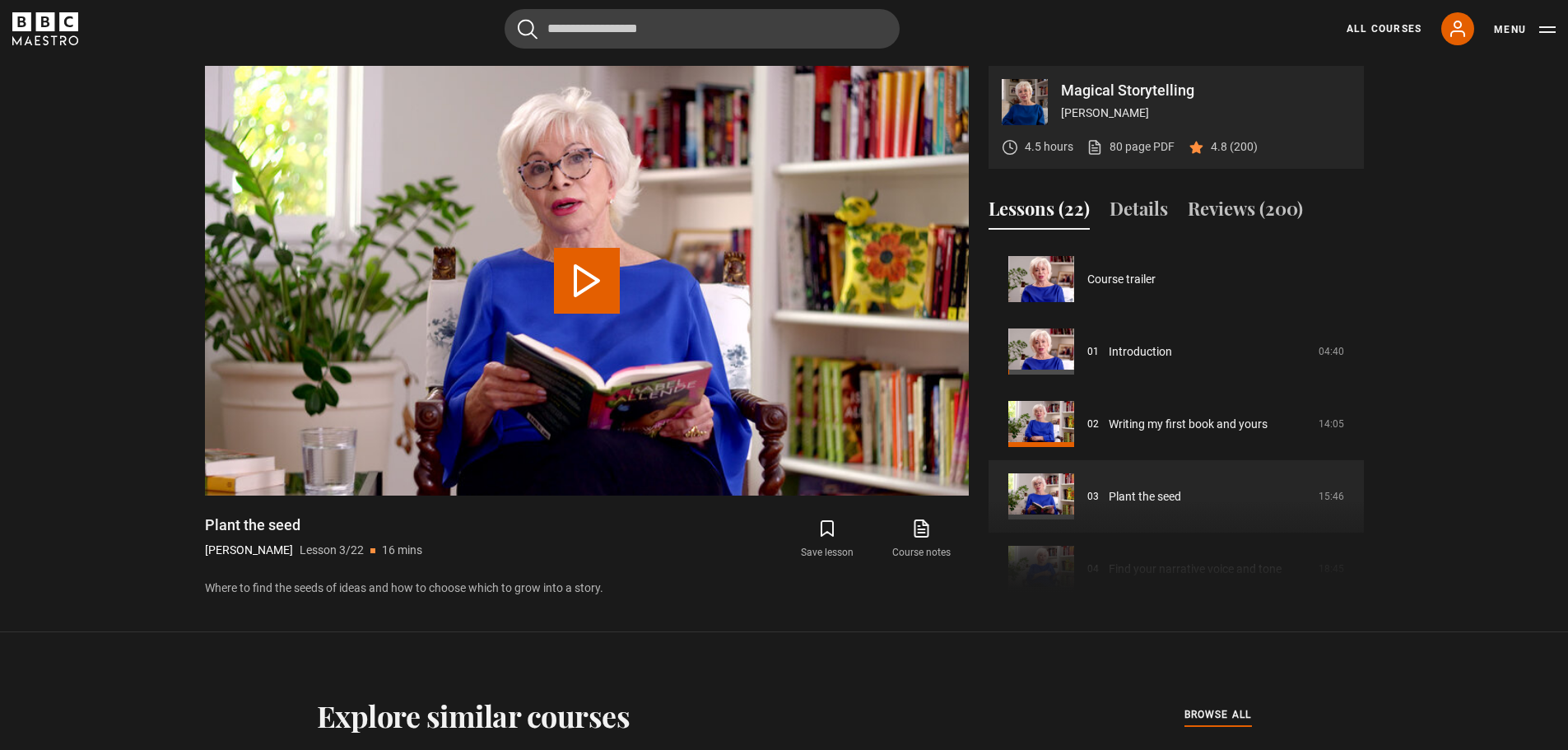
scroll to position [145, 0]
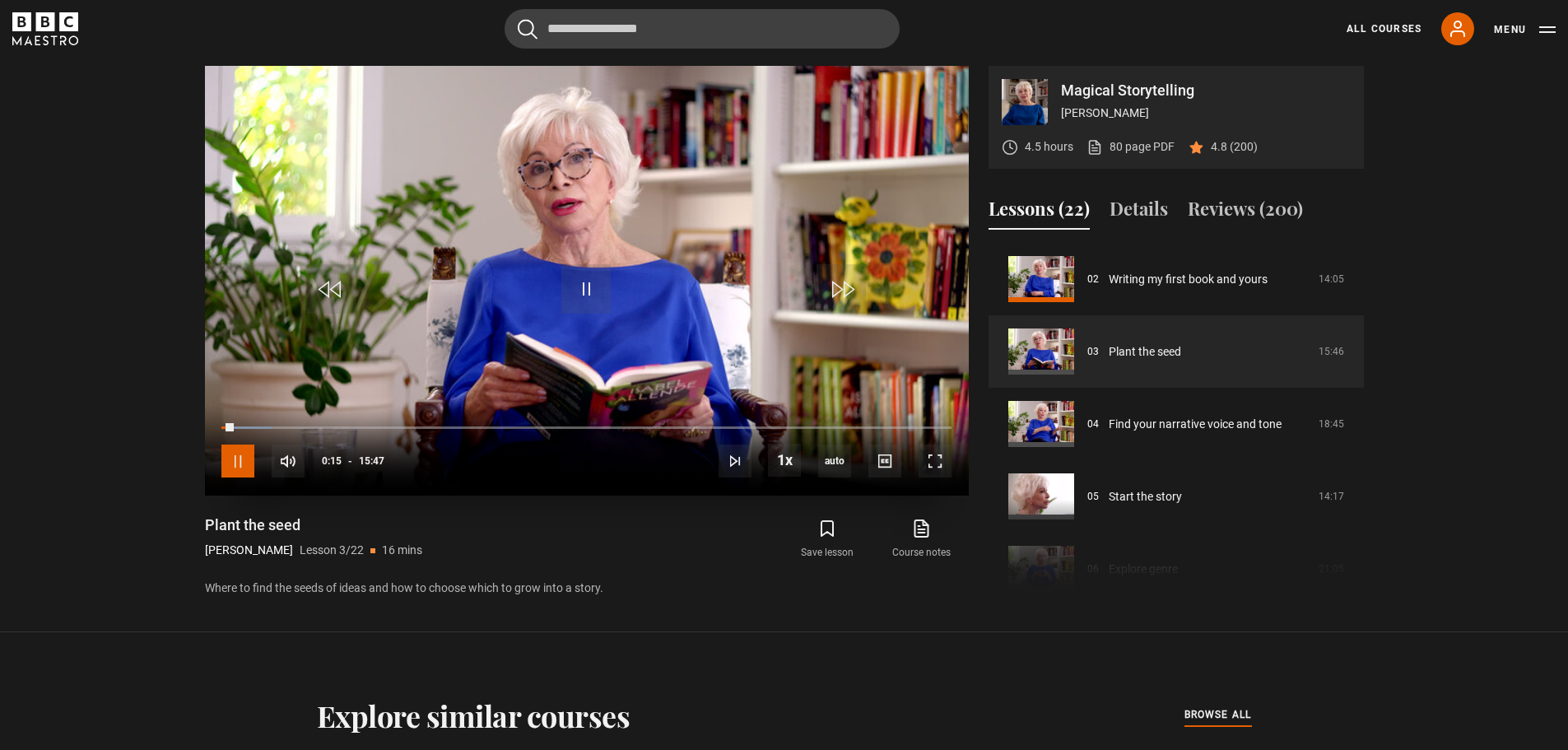
click at [241, 464] on span "Video Player" at bounding box center [237, 461] width 33 height 33
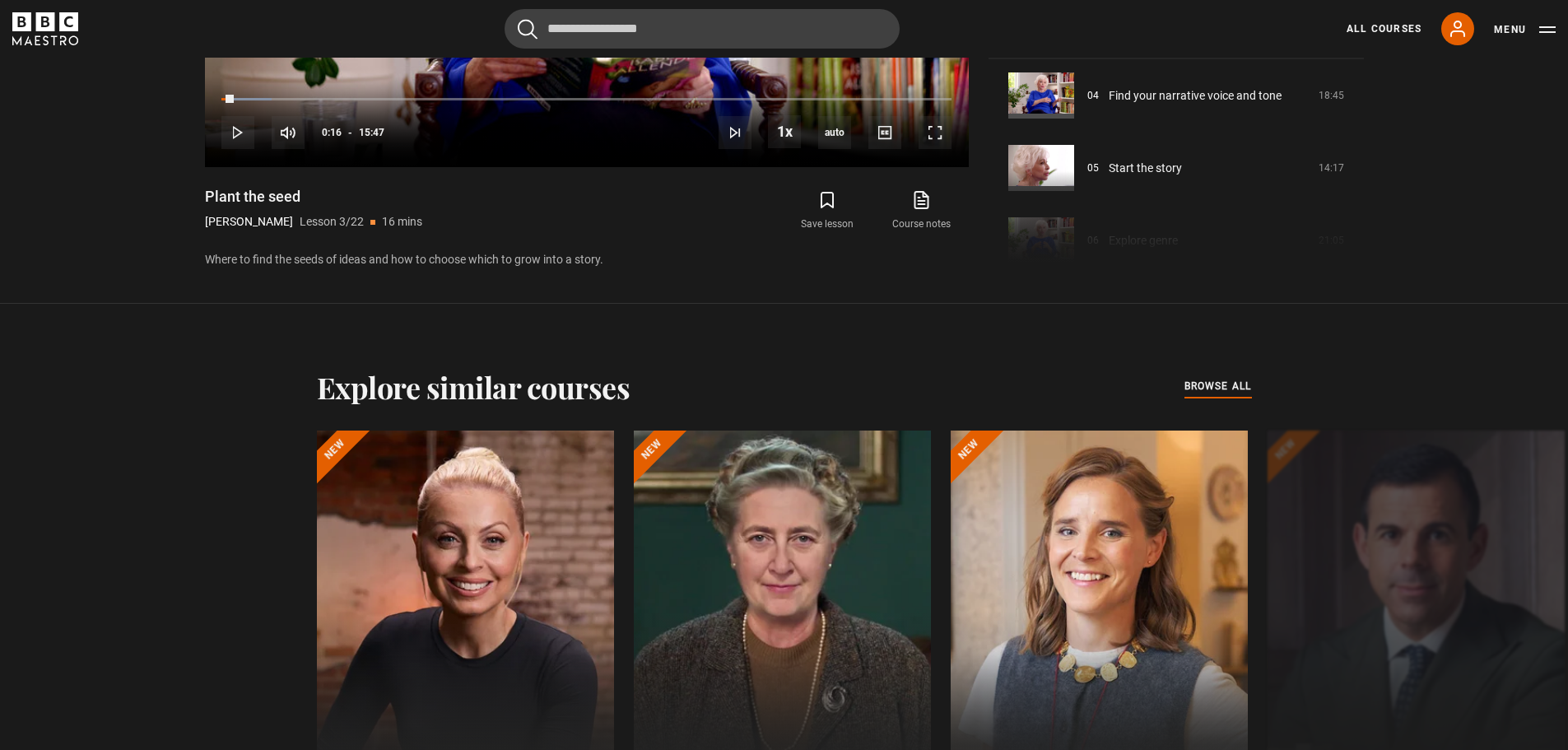
scroll to position [1135, 0]
click at [912, 198] on icon at bounding box center [920, 200] width 21 height 20
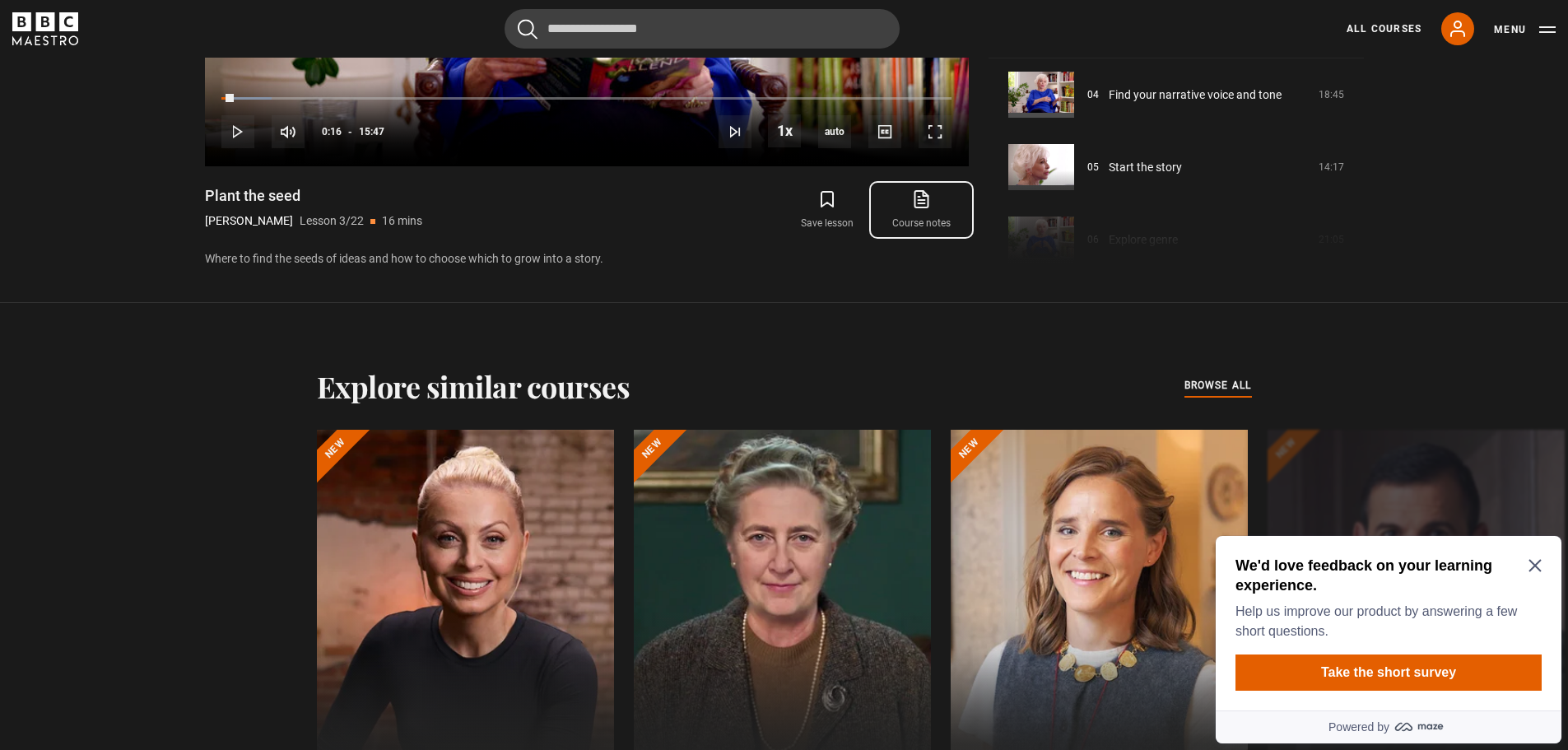
scroll to position [0, 0]
click at [1450, 34] on icon at bounding box center [1457, 29] width 20 height 20
click at [1534, 572] on icon "Close Maze Prompt" at bounding box center [1534, 566] width 13 height 13
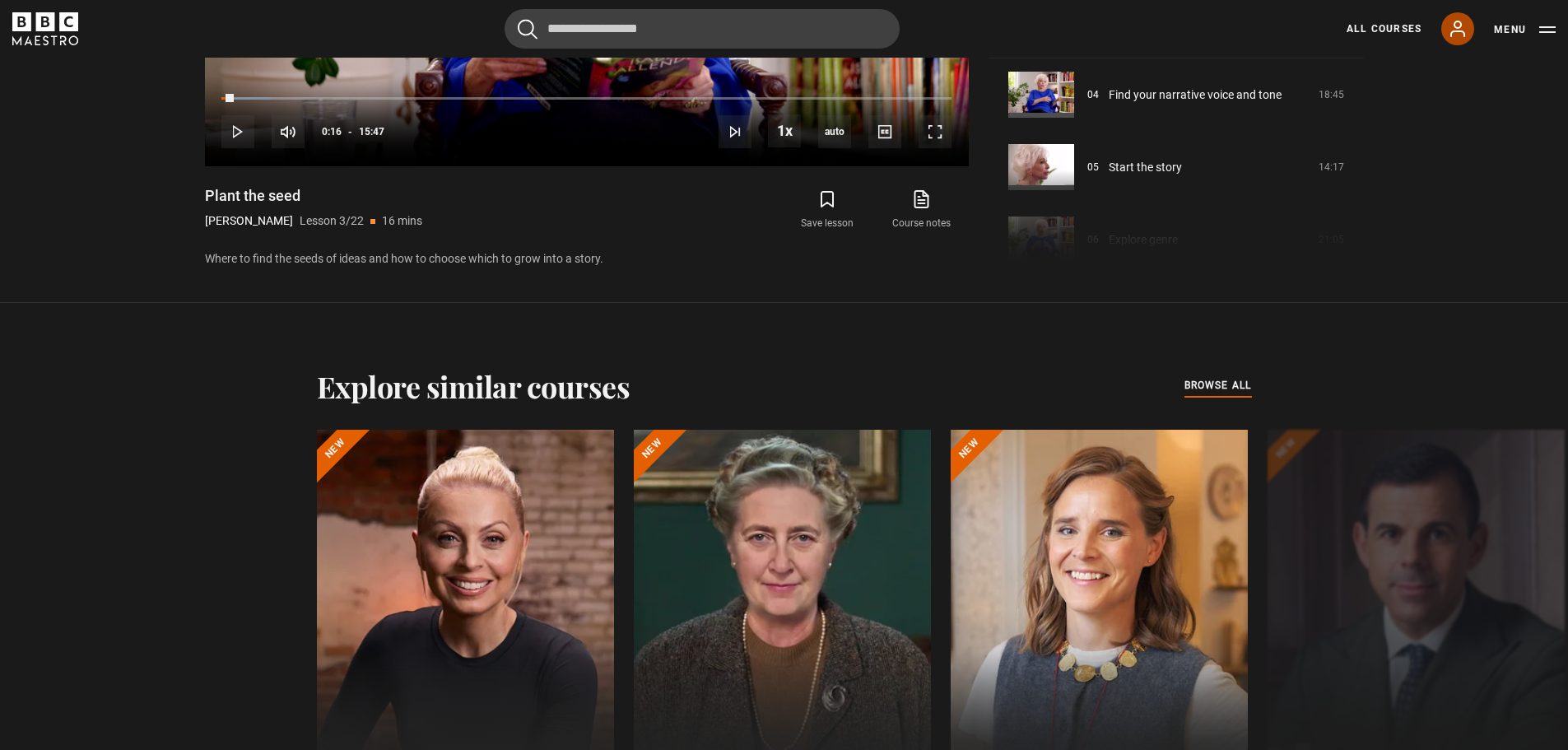
click at [1462, 26] on icon at bounding box center [1457, 29] width 13 height 15
click at [1459, 37] on icon at bounding box center [1457, 29] width 20 height 20
click at [1535, 34] on button "Menu" at bounding box center [1524, 30] width 62 height 16
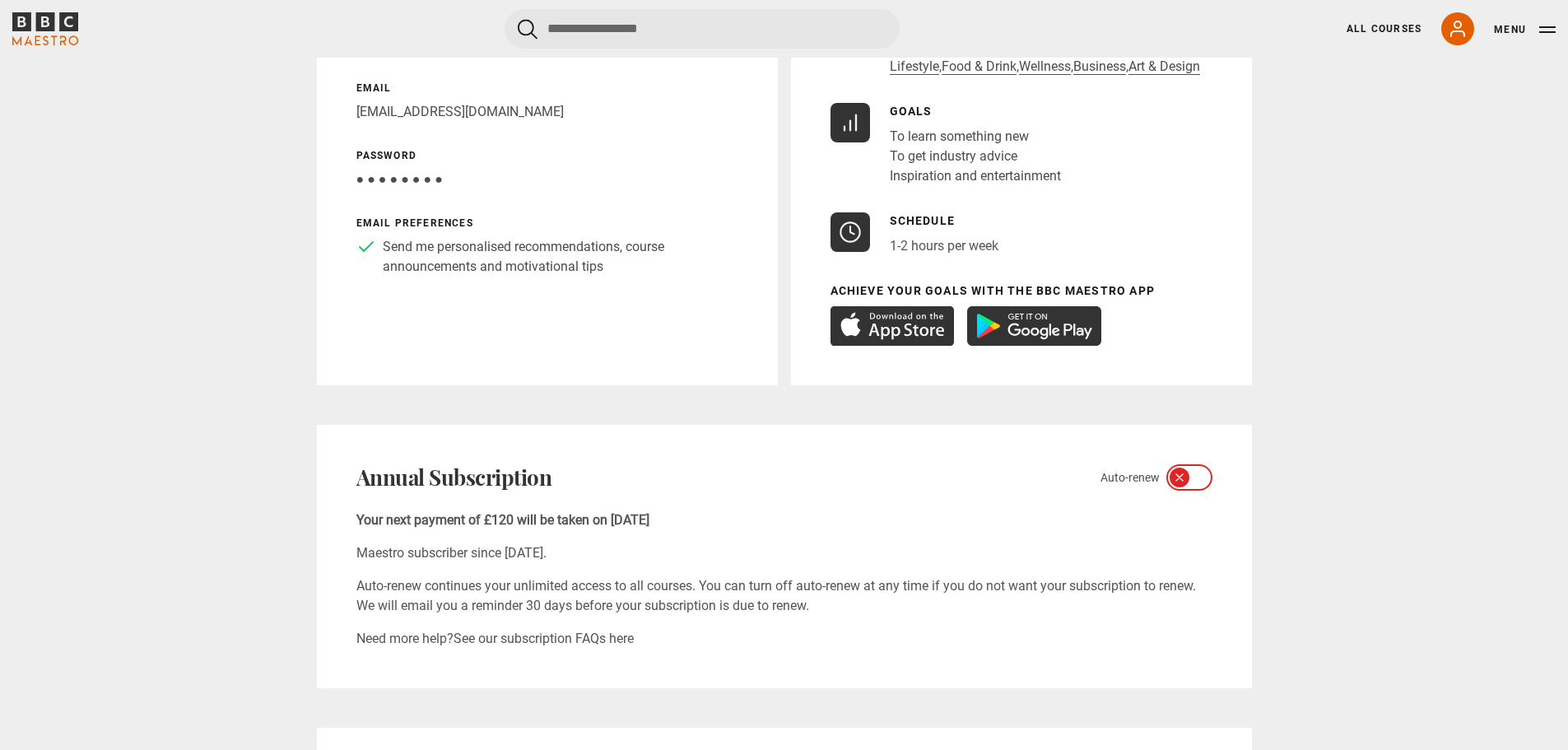
scroll to position [329, 0]
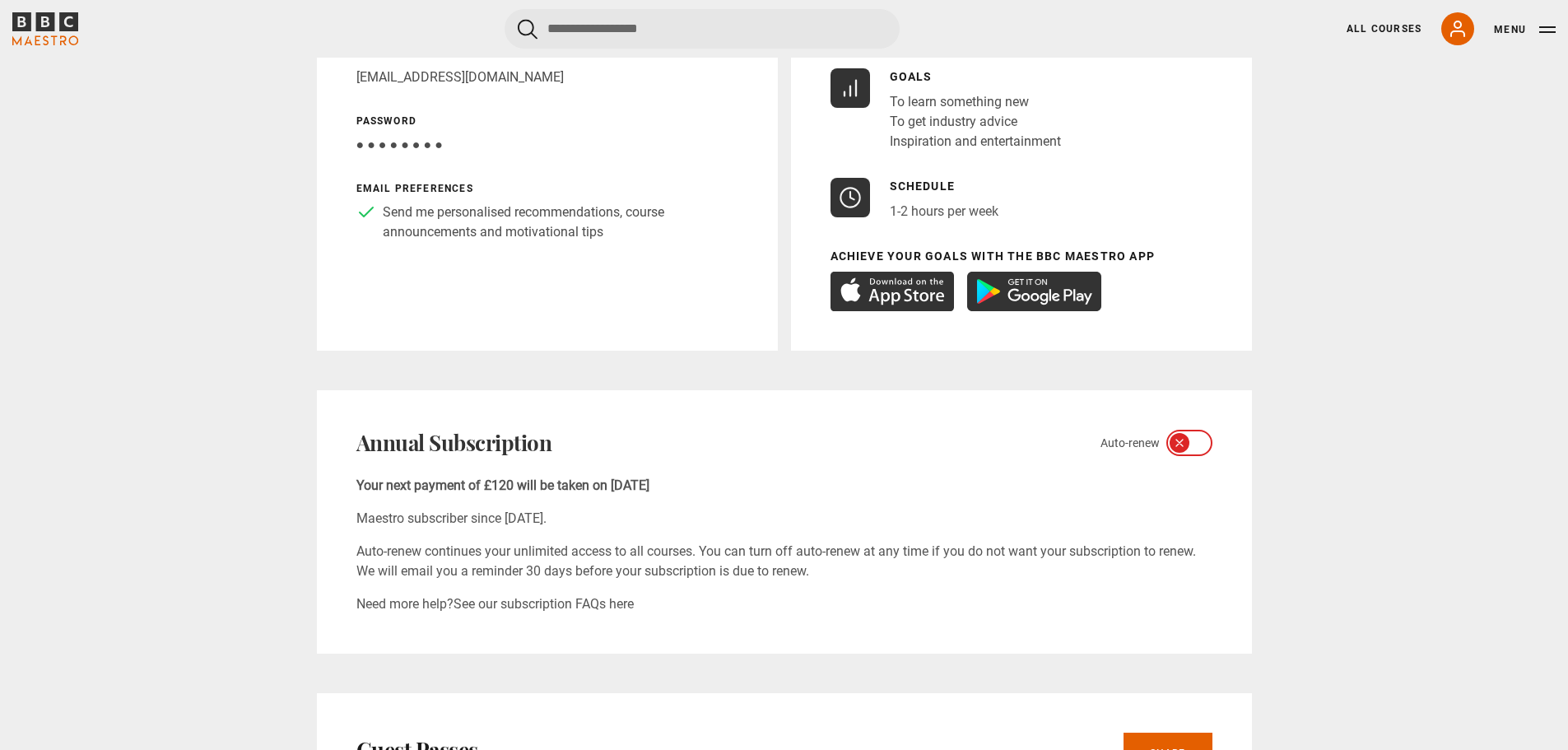
click at [1173, 438] on icon at bounding box center [1179, 443] width 13 height 13
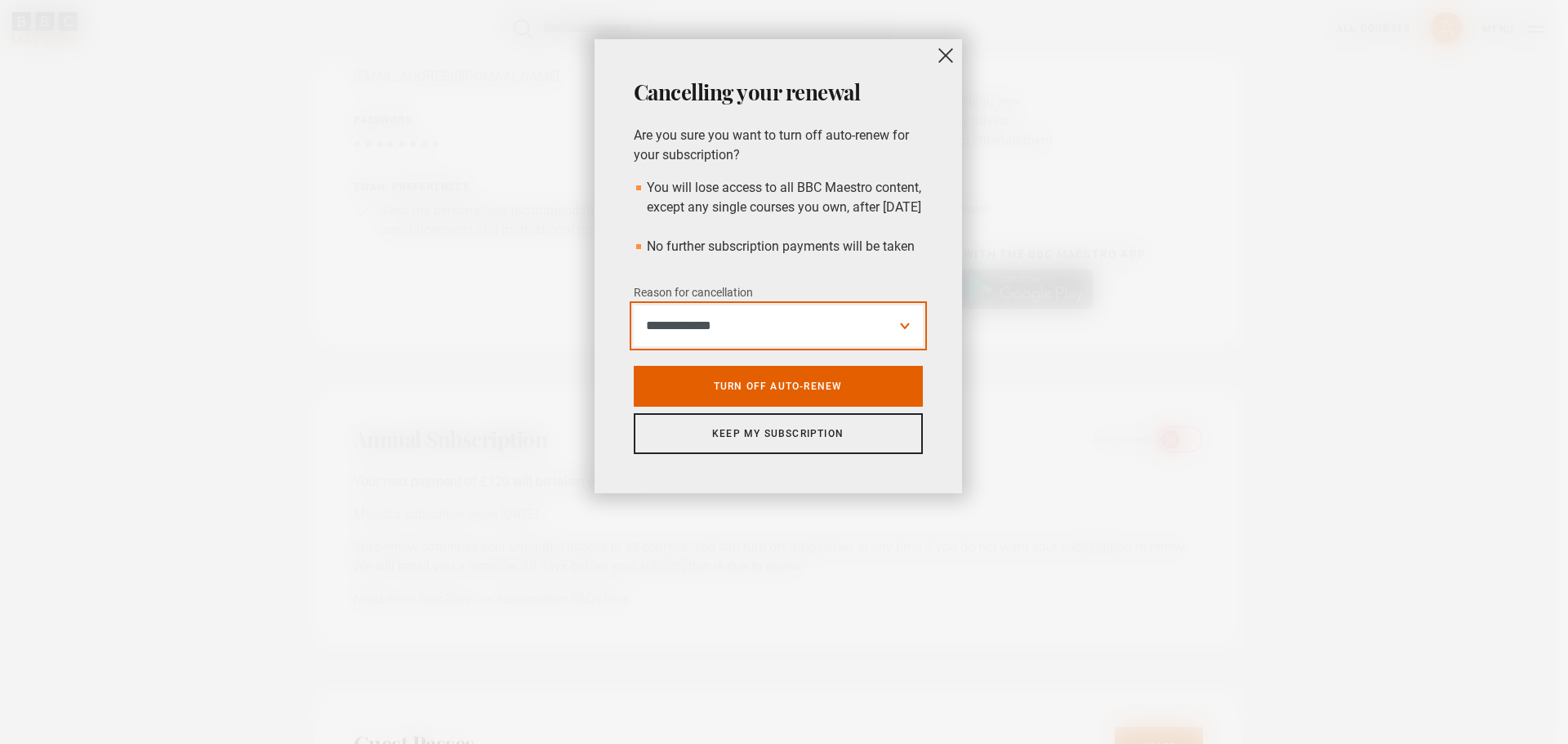
click at [801, 341] on select "**********" at bounding box center [779, 326] width 289 height 41
select select "*********"
click at [634, 325] on select "**********" at bounding box center [779, 326] width 289 height 41
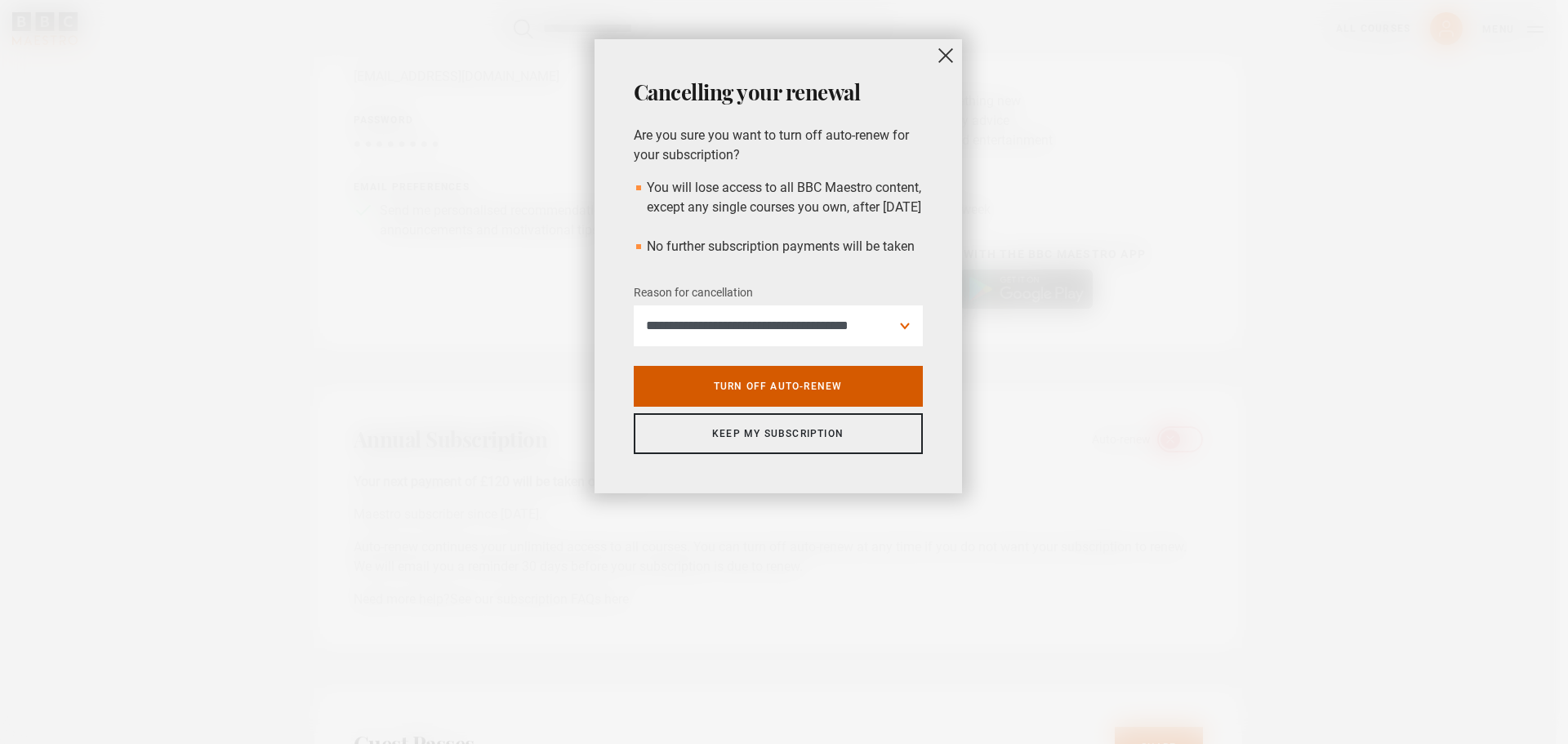
click at [783, 403] on link "Turn off auto-renew" at bounding box center [779, 386] width 289 height 41
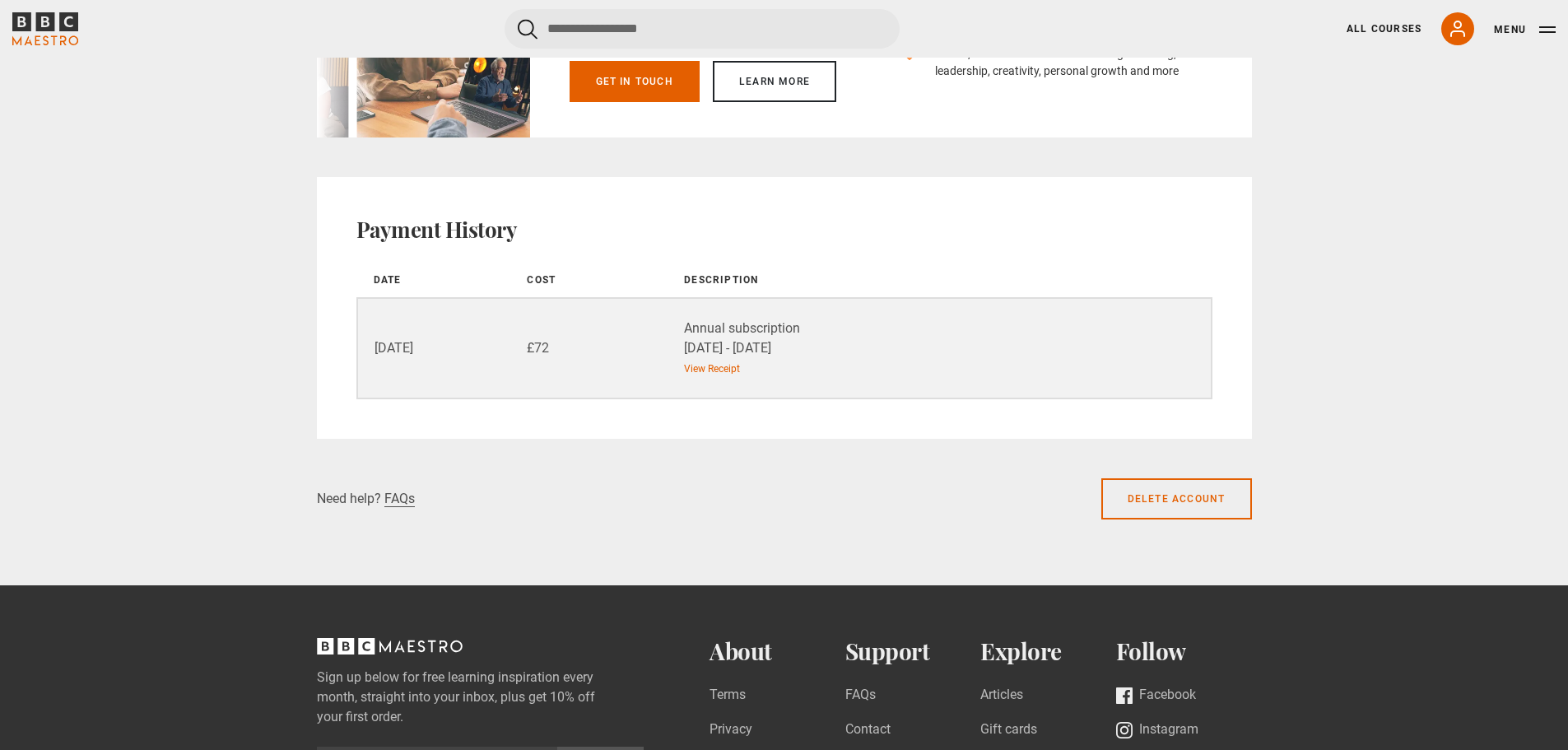
scroll to position [1811, 0]
